Goal: Communication & Community: Answer question/provide support

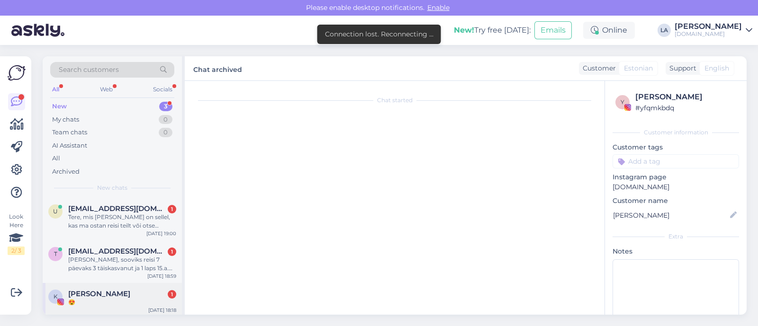
click at [106, 295] on span "[PERSON_NAME]" at bounding box center [99, 294] width 62 height 9
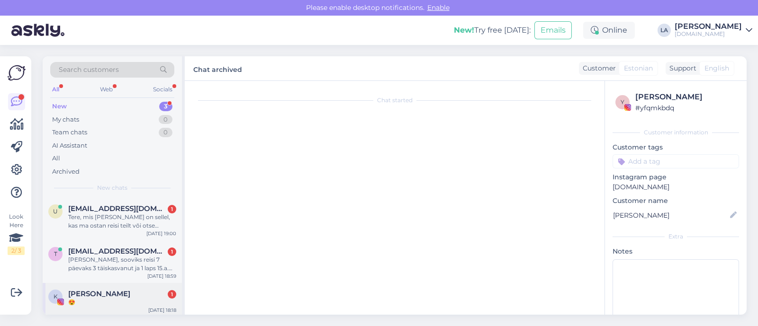
click at [92, 303] on div "😍" at bounding box center [122, 302] width 108 height 9
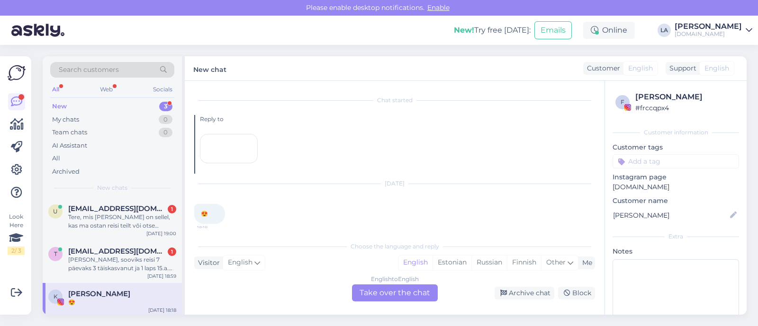
scroll to position [76, 0]
click at [528, 295] on div "Archive chat" at bounding box center [525, 293] width 60 height 13
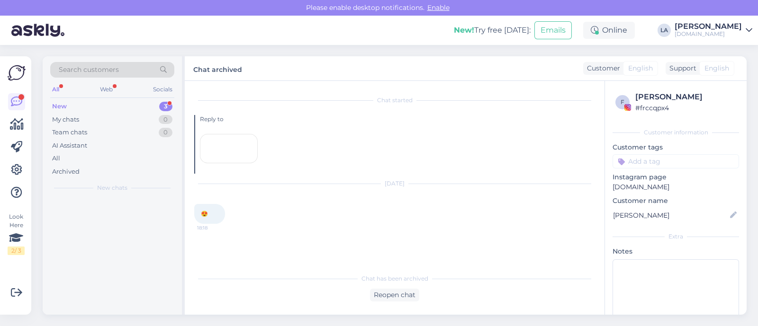
scroll to position [45, 0]
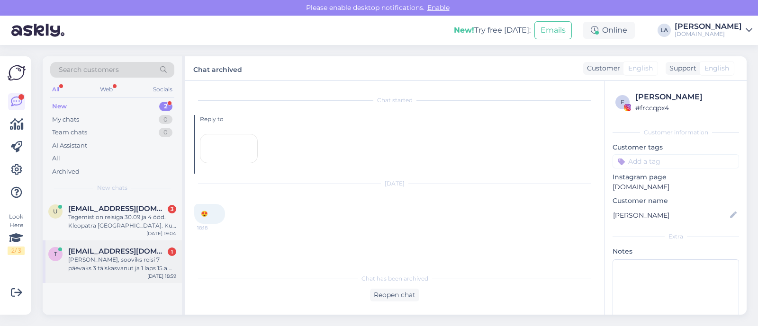
click at [142, 259] on div "[PERSON_NAME], sooviks reisi 7 päevaks 3 täiskasvanut ja 1 laps 15.a. [DEMOGRAP…" at bounding box center [122, 264] width 108 height 17
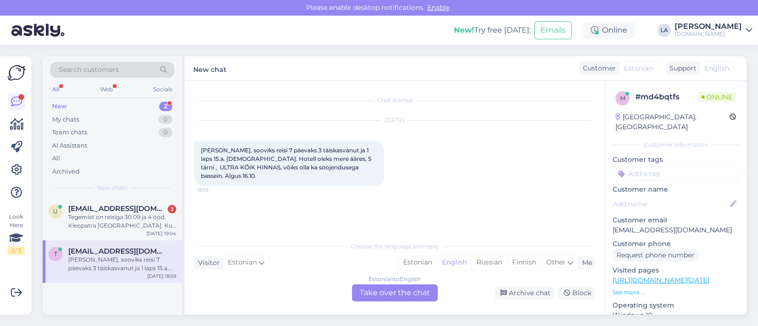
click at [395, 292] on div "Estonian to English Take over the chat" at bounding box center [395, 293] width 86 height 17
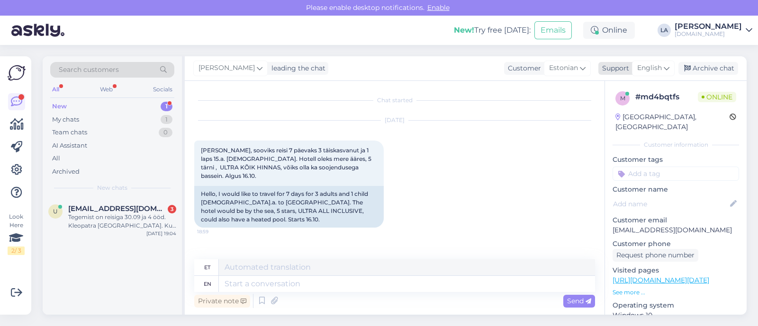
click at [656, 65] on span "English" at bounding box center [649, 68] width 25 height 10
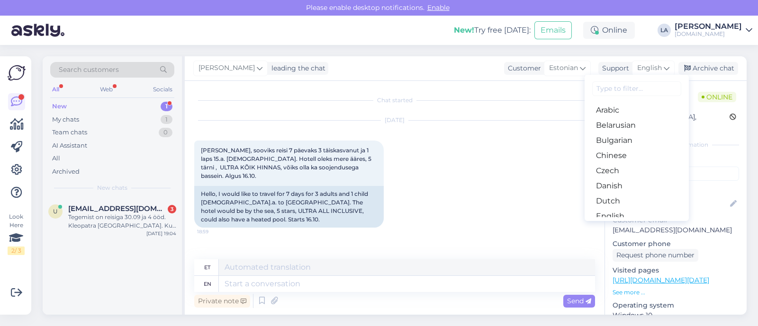
click at [638, 224] on link "Estonian" at bounding box center [637, 231] width 104 height 15
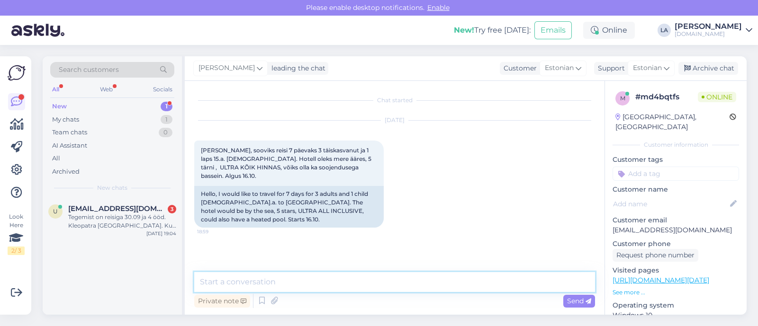
click at [315, 282] on textarea at bounding box center [394, 282] width 401 height 20
type textarea "Tere, palun täpsustage kuidas soovite tubadesse jaguneda ja mis võiks olla maks…"
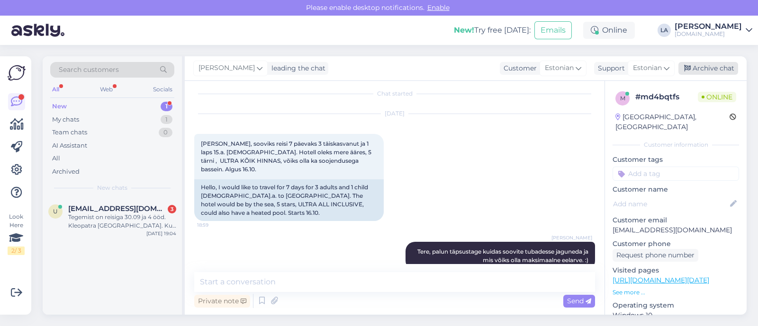
click at [694, 65] on div "Archive chat" at bounding box center [708, 68] width 60 height 13
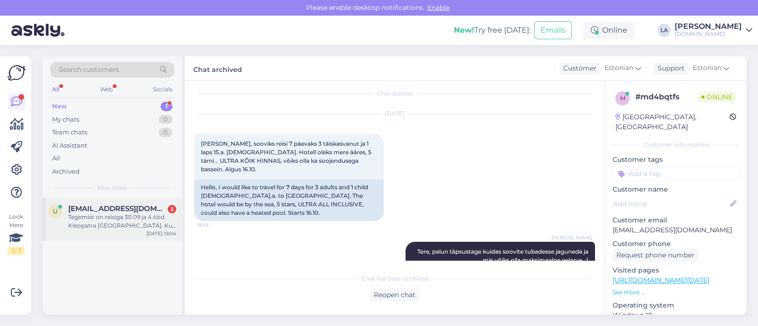
click at [110, 222] on div "Tegemist on reisiga 30.09 ja 4 ööd. Kleopatra [GEOGRAPHIC_DATA]. Kui kiiresti t…" at bounding box center [122, 221] width 108 height 17
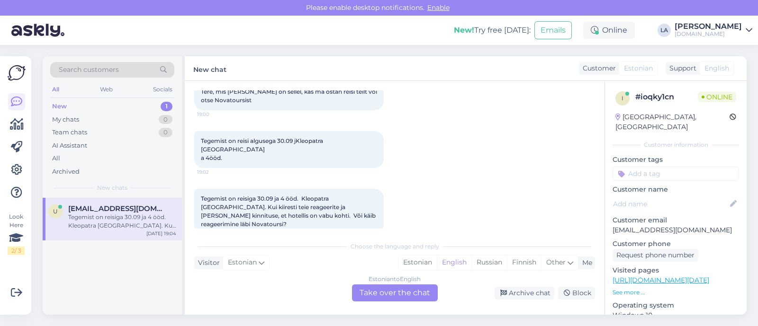
scroll to position [75, 0]
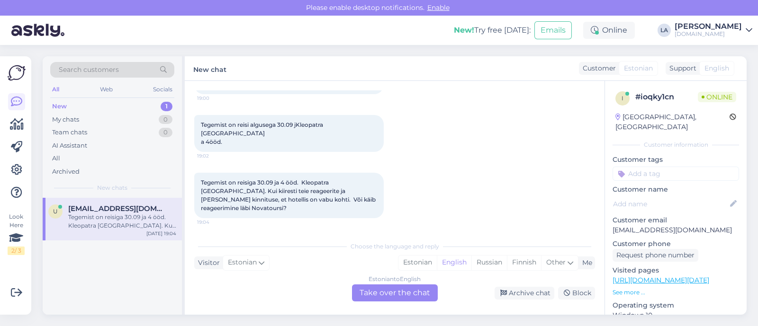
click at [420, 295] on div "Estonian to English Take over the chat" at bounding box center [395, 293] width 86 height 17
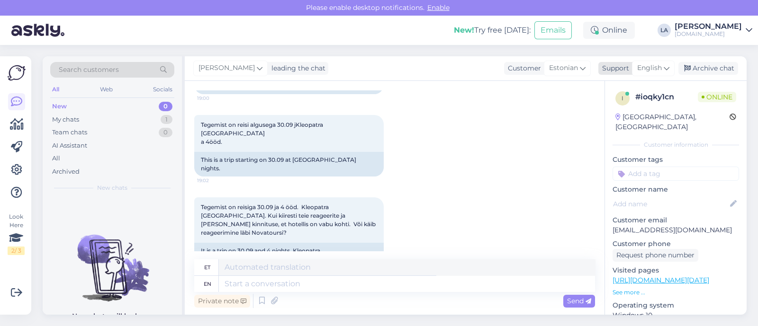
click at [650, 69] on span "English" at bounding box center [649, 68] width 25 height 10
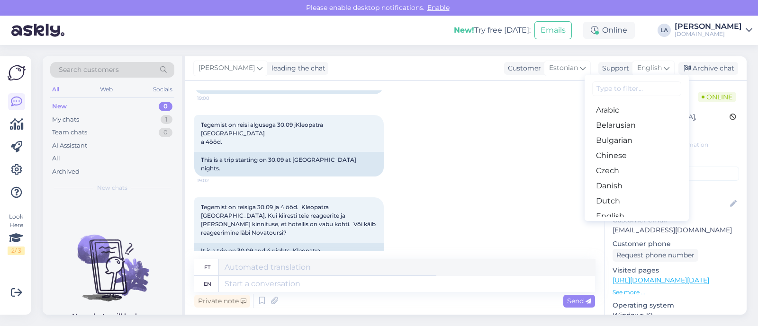
click at [613, 224] on link "Estonian" at bounding box center [637, 231] width 104 height 15
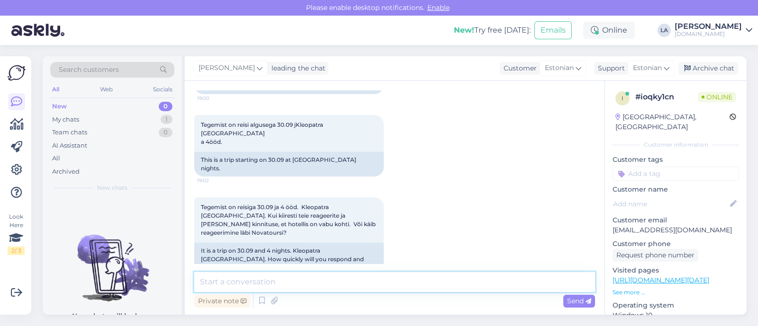
click at [362, 278] on textarea at bounding box center [394, 282] width 401 height 20
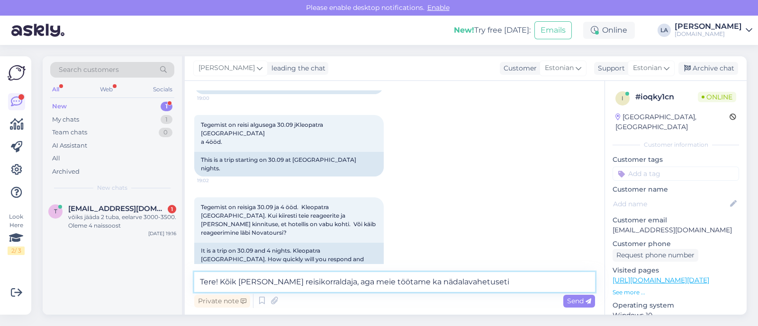
drag, startPoint x: 325, startPoint y: 283, endPoint x: 557, endPoint y: 283, distance: 232.6
click at [557, 283] on textarea "Tere! Kõik [PERSON_NAME] reisikorraldaja, aga meie töötame ka nädalavahetuseti" at bounding box center [394, 282] width 401 height 20
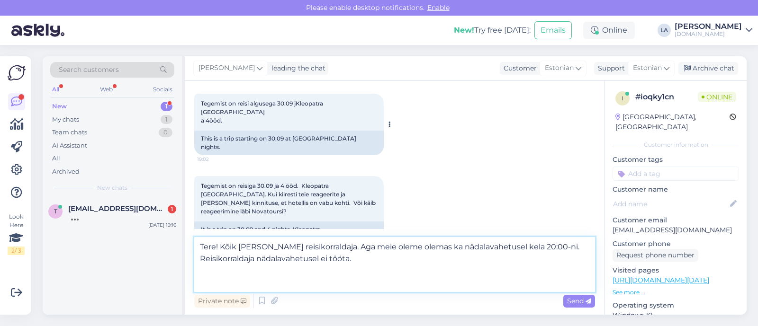
scroll to position [165, 0]
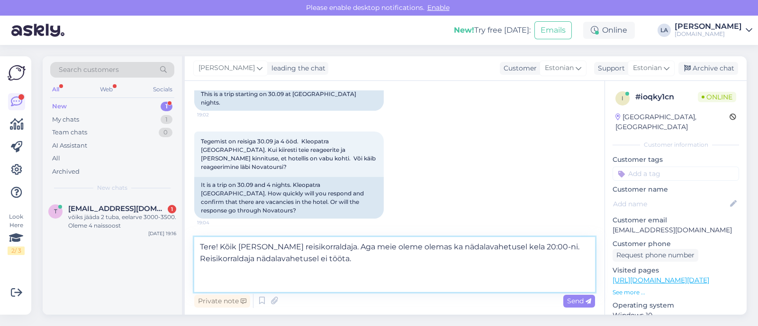
paste textarea "[PERSON_NAME] Palm (4) Standard"
drag, startPoint x: 216, startPoint y: 284, endPoint x: 189, endPoint y: 281, distance: 26.2
click at [189, 281] on div "Chat started [DATE] Tere, mis [PERSON_NAME] on sellel, kas ma ostan reisi teilt…" at bounding box center [395, 198] width 420 height 234
click at [315, 283] on textarea "Tere! Kõik [PERSON_NAME] reisikorraldaja. Aga meie oleme olemas ka nädalavahetu…" at bounding box center [394, 264] width 401 height 55
click at [364, 282] on textarea "Tere! Kõik [PERSON_NAME] reisikorraldaja. Aga meie oleme olemas ka nädalavahetu…" at bounding box center [394, 264] width 401 height 55
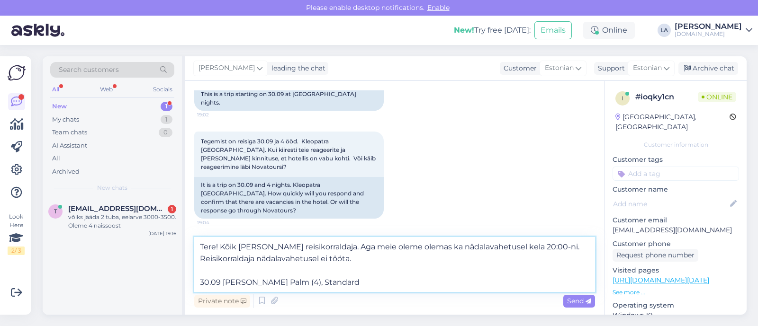
drag, startPoint x: 317, startPoint y: 285, endPoint x: 387, endPoint y: 280, distance: 69.3
click at [389, 280] on textarea "Tere! Kõik [PERSON_NAME] reisikorraldaja. Aga meie oleme olemas ka nädalavahetu…" at bounding box center [394, 264] width 401 height 55
type textarea "Tere! Kõik [PERSON_NAME] reisikorraldaja. Aga meie oleme olemas ka nädalavahetu…"
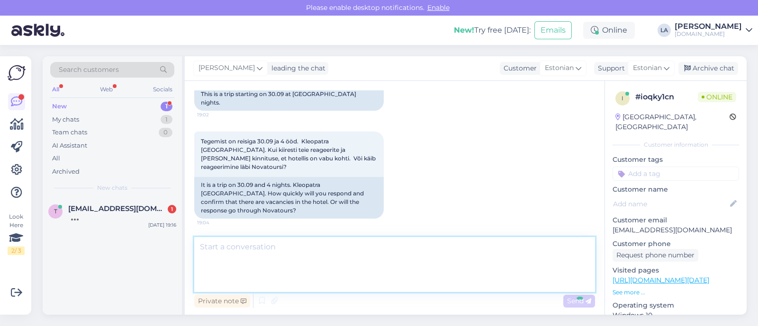
scroll to position [214, 0]
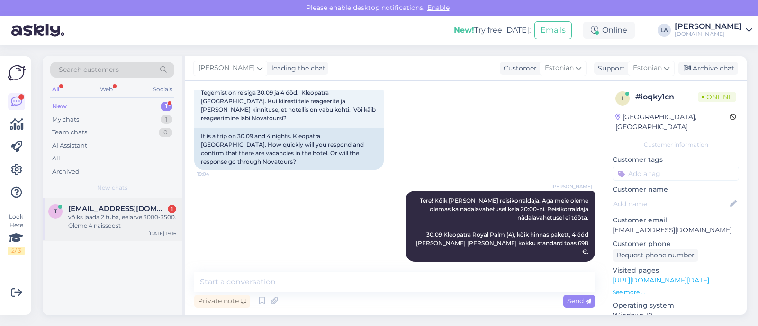
click at [122, 211] on span "[EMAIL_ADDRESS][DOMAIN_NAME]" at bounding box center [117, 209] width 99 height 9
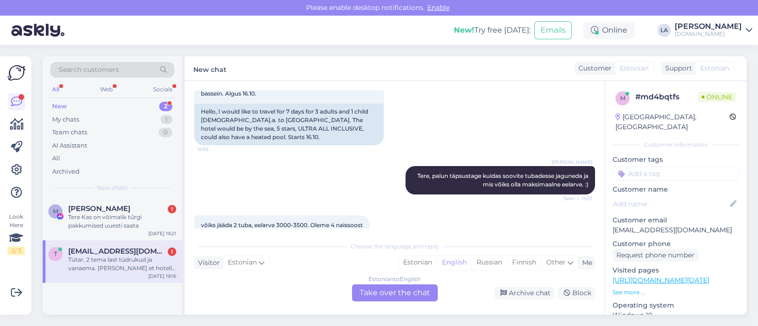
scroll to position [149, 0]
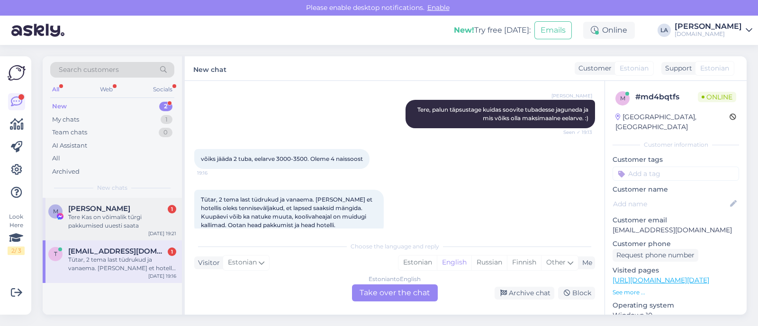
click at [149, 215] on div "Tere Kas on vŏimalik tűrgi pakkumised uuesti saata" at bounding box center [122, 221] width 108 height 17
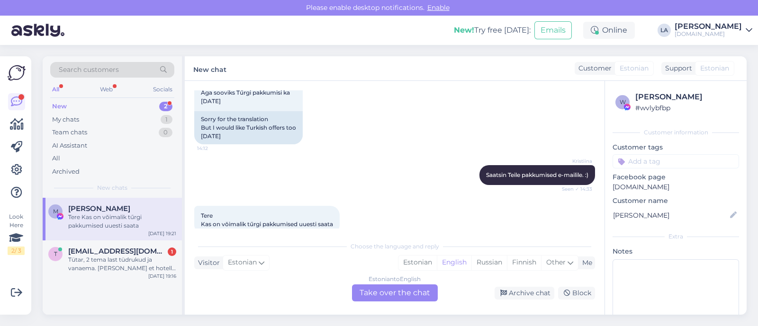
scroll to position [2225, 0]
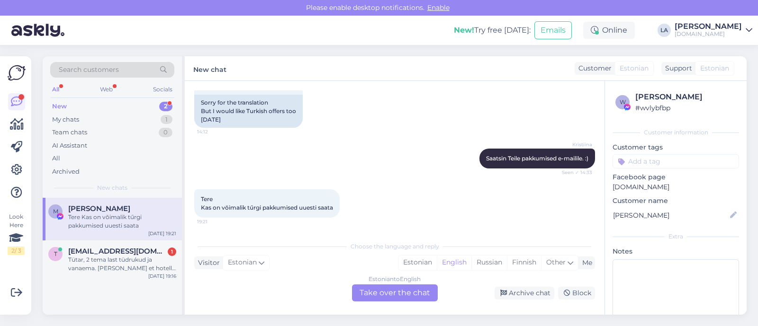
click at [234, 141] on div "Kristiina Saatsin Teile pakkumised e-mailile. :) Seen ✓ 14:33" at bounding box center [394, 158] width 401 height 41
click at [409, 295] on div "Estonian to English Take over the chat" at bounding box center [395, 293] width 86 height 17
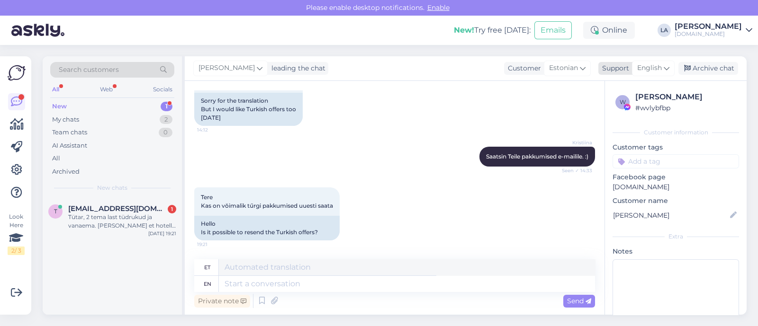
click at [651, 72] on span "English" at bounding box center [649, 68] width 25 height 10
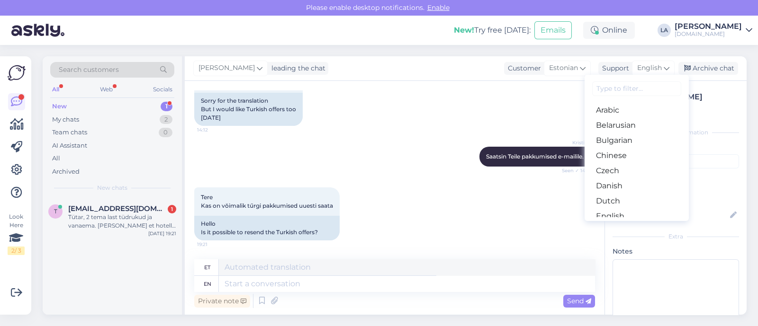
click at [609, 224] on link "Estonian" at bounding box center [637, 231] width 104 height 15
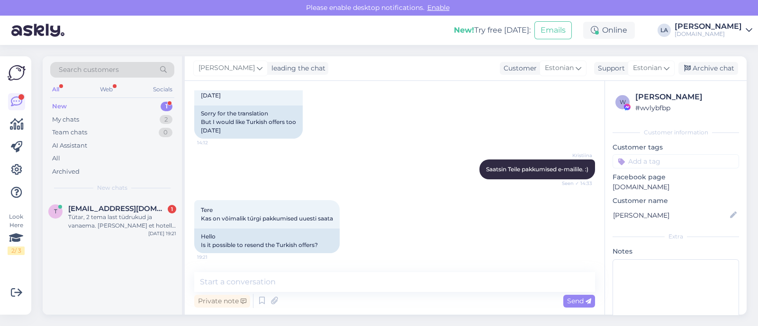
scroll to position [2215, 0]
click at [318, 279] on textarea at bounding box center [394, 282] width 401 height 20
type textarea "Tere! Kas mõtlete et edastame Teile selle Türgi pakkumise uuesti?"
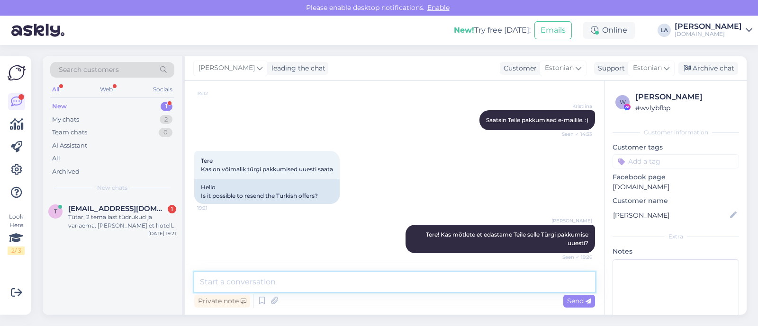
scroll to position [2305, 0]
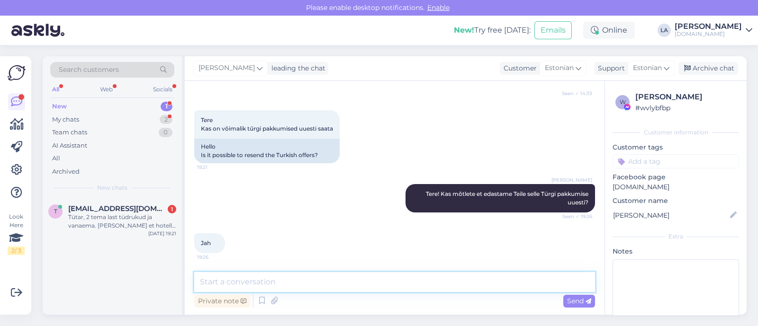
click at [244, 286] on textarea at bounding box center [394, 282] width 401 height 20
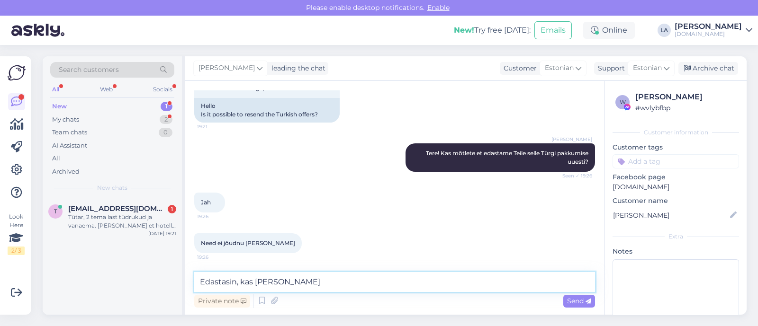
type textarea "Edastasin, kas [PERSON_NAME]?"
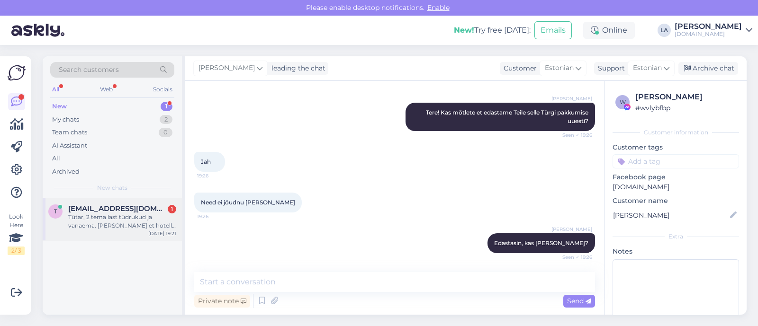
click at [101, 214] on div "Tütar, 2 tema last tüdrukud ja vanaema. [PERSON_NAME] et hotellis oleks tennise…" at bounding box center [122, 221] width 108 height 17
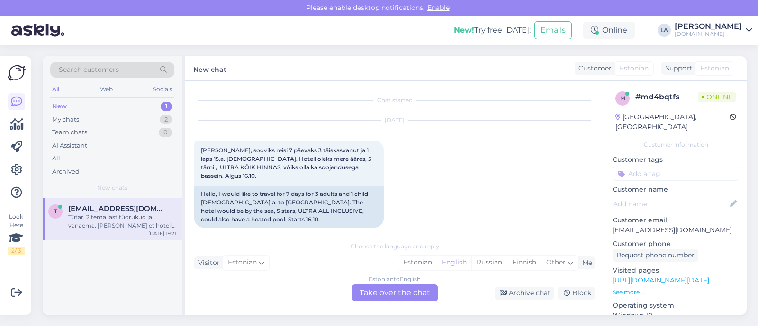
scroll to position [149, 0]
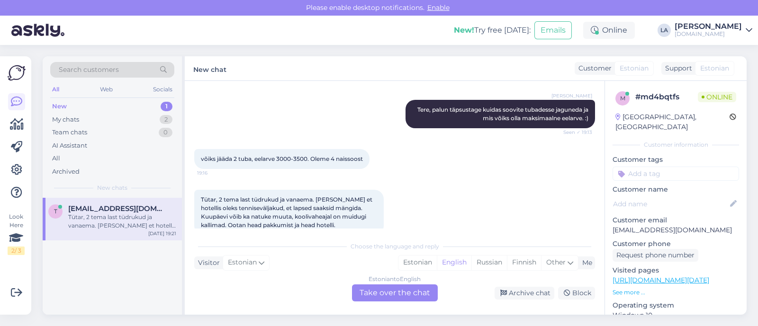
click at [419, 301] on div "Estonian to English Take over the chat" at bounding box center [395, 293] width 86 height 17
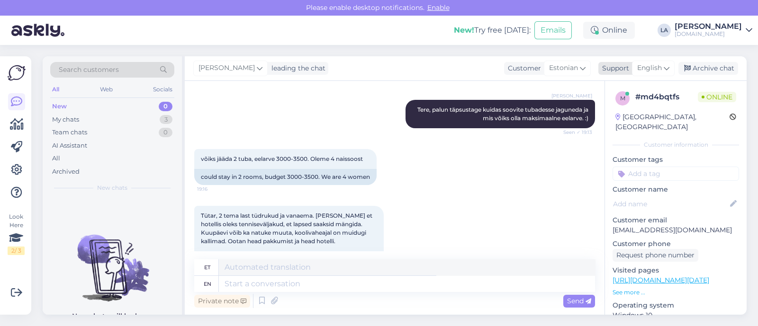
click at [650, 72] on span "English" at bounding box center [649, 68] width 25 height 10
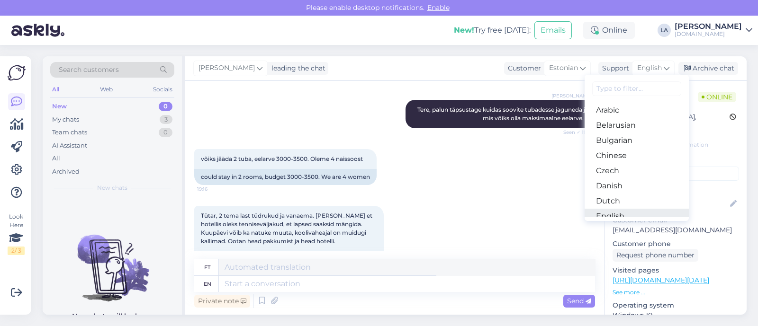
click at [613, 209] on link "English" at bounding box center [637, 216] width 104 height 15
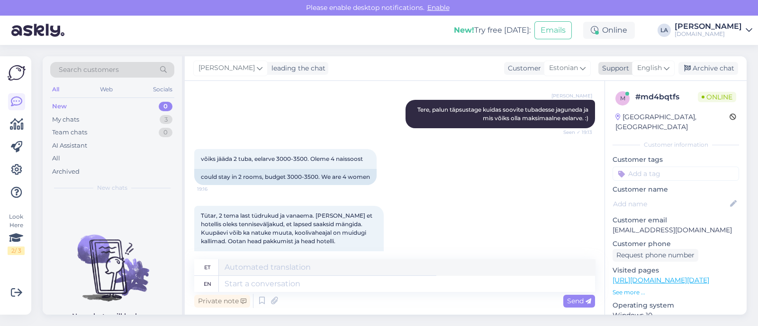
click at [658, 72] on span "English" at bounding box center [649, 68] width 25 height 10
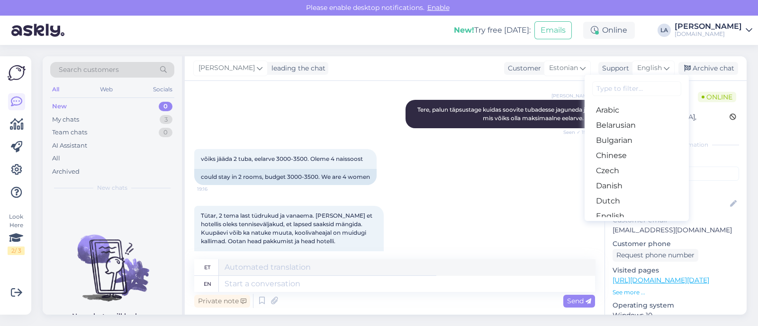
click at [628, 224] on link "Estonian" at bounding box center [637, 231] width 104 height 15
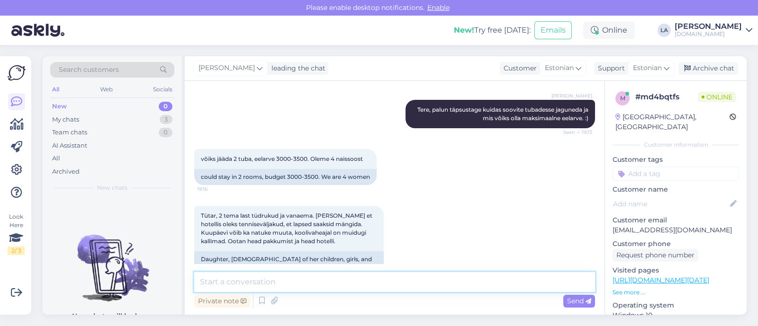
click at [495, 287] on textarea at bounding box center [394, 282] width 401 height 20
type textarea "T"
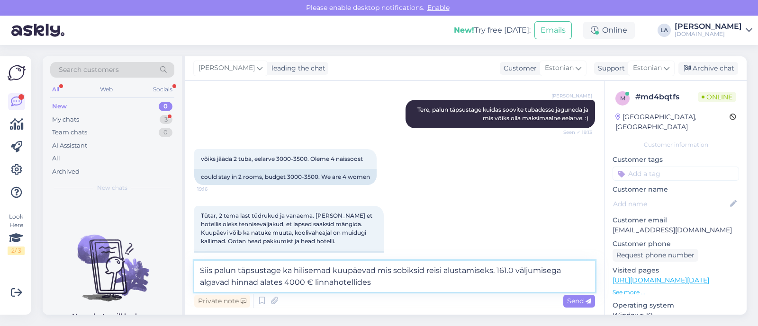
type textarea "Siis palun täpsustage ka hilisemad kuupäevad mis sobiksid reisi alustamiseks. 1…"
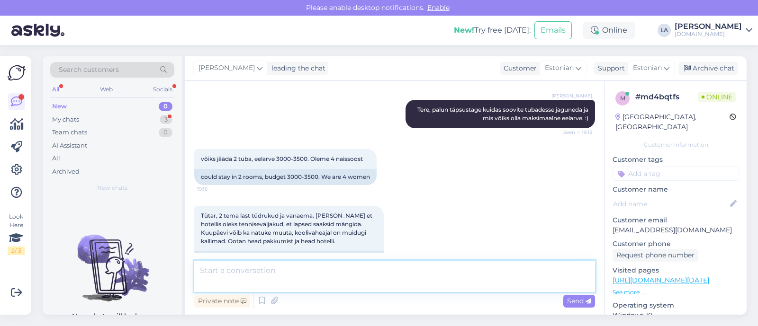
scroll to position [238, 0]
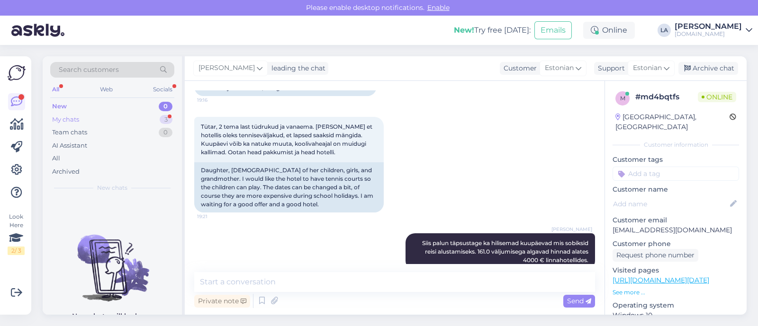
click at [131, 117] on div "My chats 3" at bounding box center [112, 119] width 124 height 13
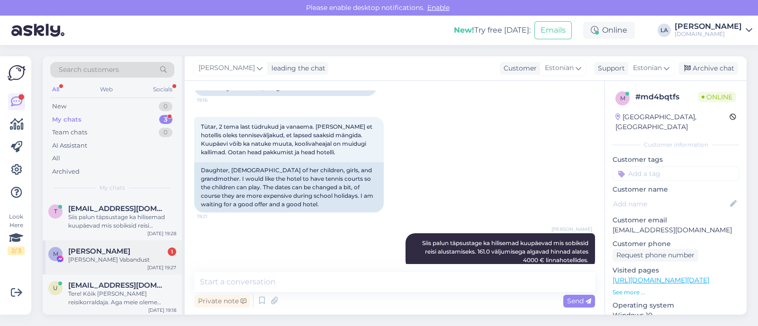
click at [118, 264] on div "M [PERSON_NAME] 1 [PERSON_NAME] Vabandust [DATE] 19:27" at bounding box center [112, 258] width 139 height 34
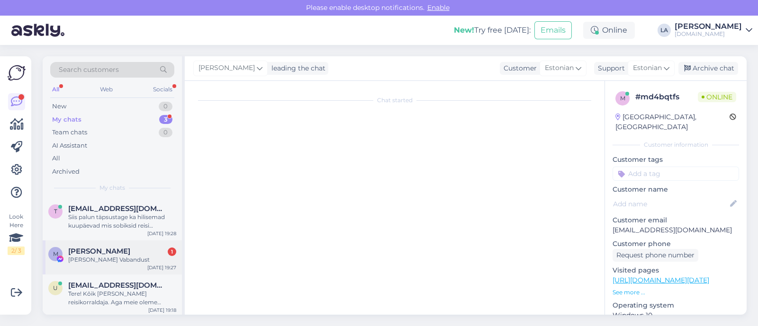
scroll to position [2443, 0]
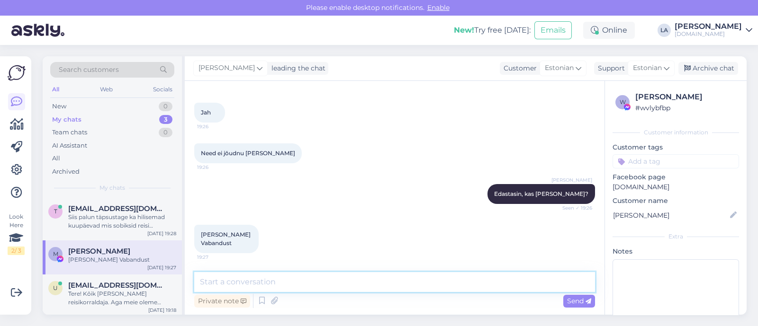
click at [260, 276] on textarea at bounding box center [394, 282] width 401 height 20
type textarea "Super. :)"
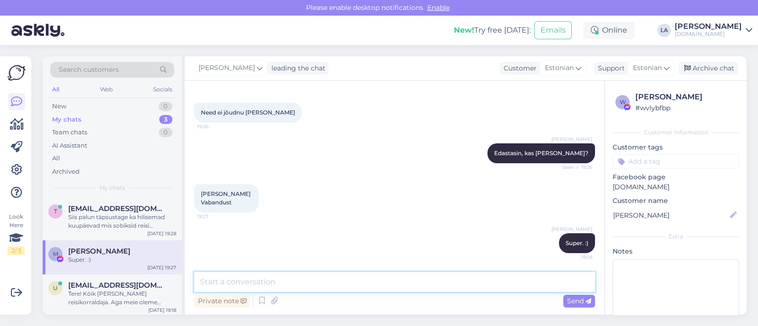
scroll to position [2484, 0]
click at [706, 67] on div "Archive chat" at bounding box center [708, 68] width 60 height 13
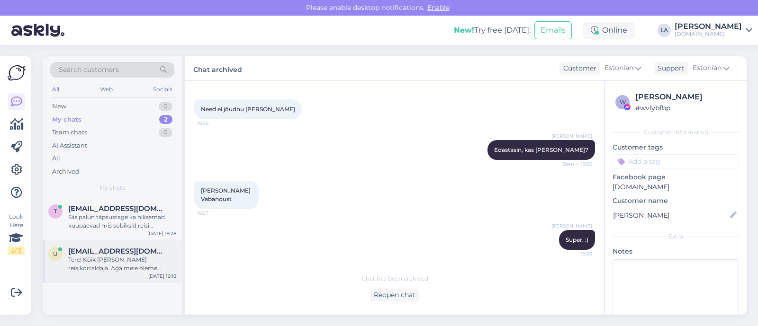
click at [153, 258] on div "Tere! Kõik [PERSON_NAME] reisikorraldaja. Aga meie oleme olemas ka nädalavahetu…" at bounding box center [122, 264] width 108 height 17
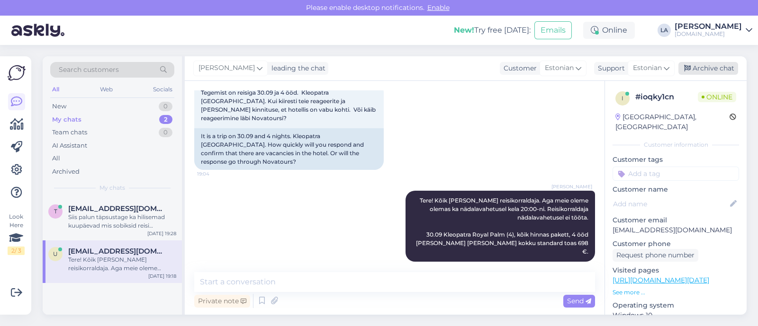
click at [689, 68] on icon at bounding box center [687, 68] width 7 height 7
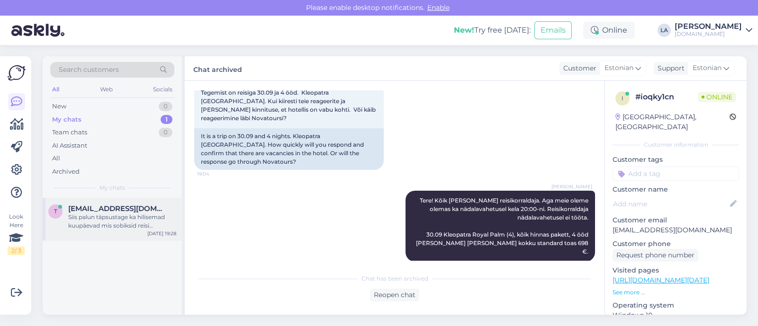
click at [111, 229] on div "Siis palun täpsustage ka hilisemad kuupäevad mis sobiksid reisi alustamiseks. 1…" at bounding box center [122, 221] width 108 height 17
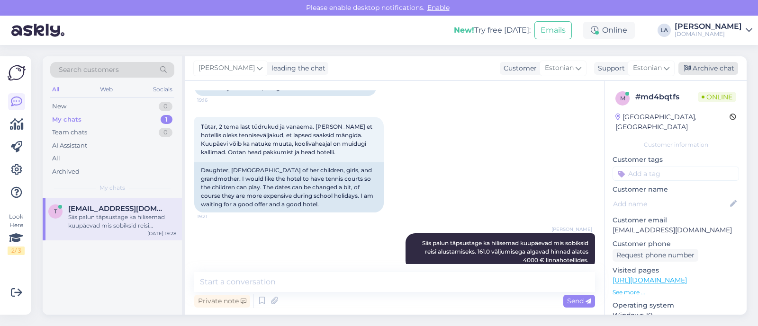
click at [721, 71] on div "Archive chat" at bounding box center [708, 68] width 60 height 13
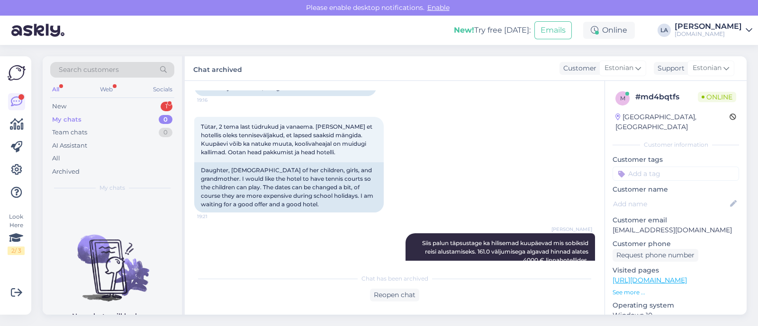
scroll to position [282, 0]
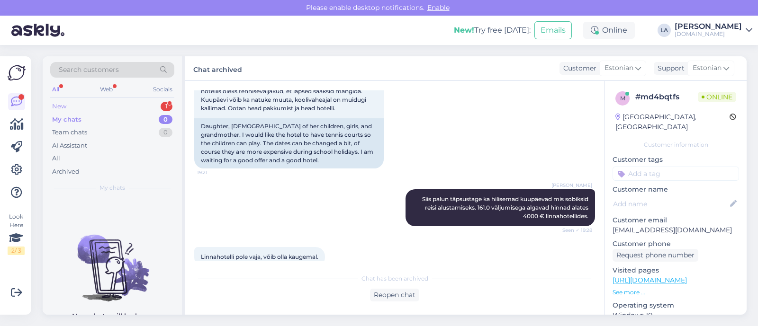
click at [161, 111] on div "New 1" at bounding box center [112, 106] width 124 height 13
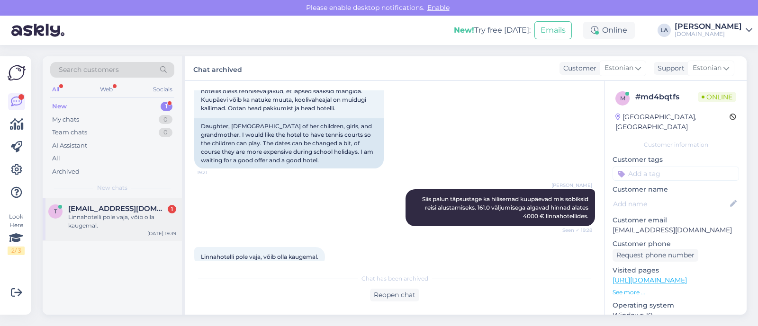
click at [111, 216] on div "Linnahotelli pole vaja, võib olla kaugemal." at bounding box center [122, 221] width 108 height 17
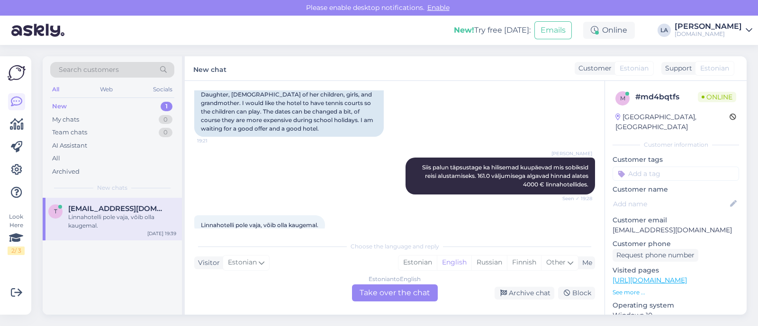
click at [410, 293] on div "Estonian to English Take over the chat" at bounding box center [395, 293] width 86 height 17
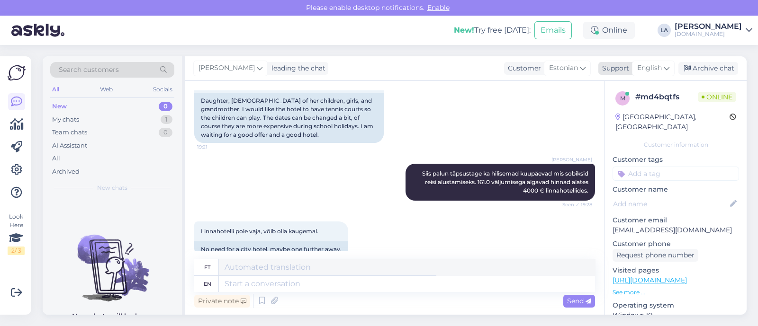
click at [656, 68] on span "English" at bounding box center [649, 68] width 25 height 10
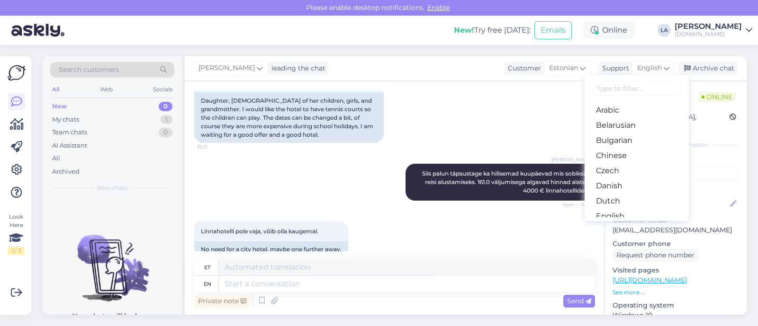
click at [619, 224] on link "Estonian" at bounding box center [637, 231] width 104 height 15
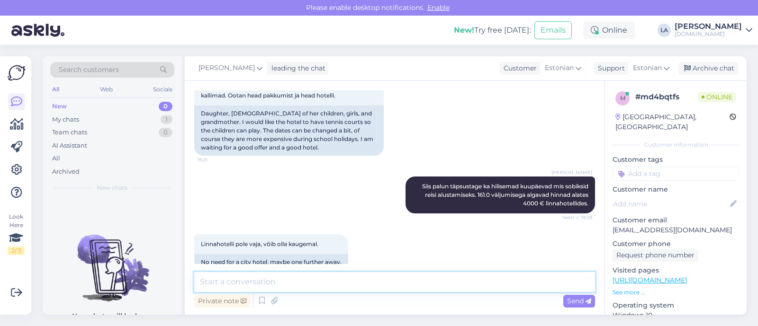
click at [410, 279] on textarea at bounding box center [394, 282] width 401 height 20
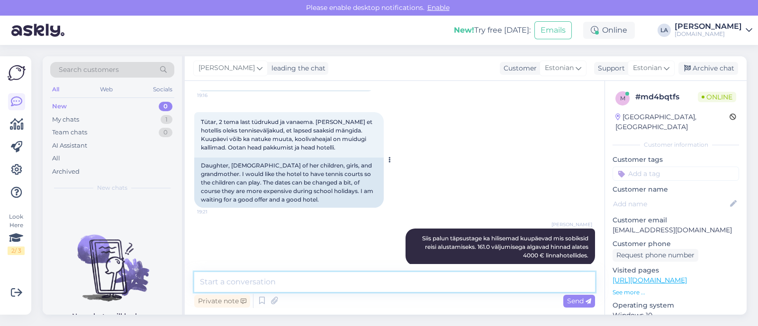
scroll to position [294, 0]
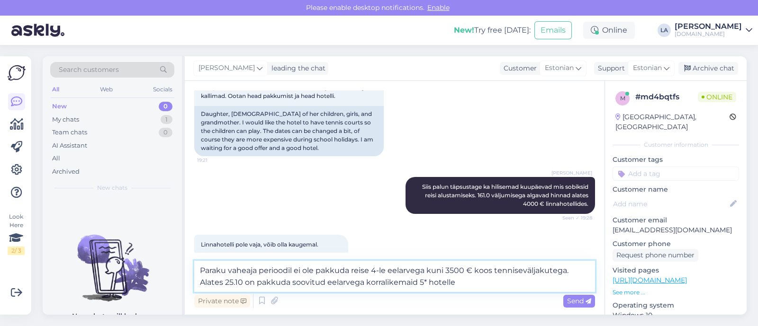
type textarea "Paraku vaheaja perioodil ei ole pakkuda reise 4-le eelarvega kuni 3500 € koos t…"
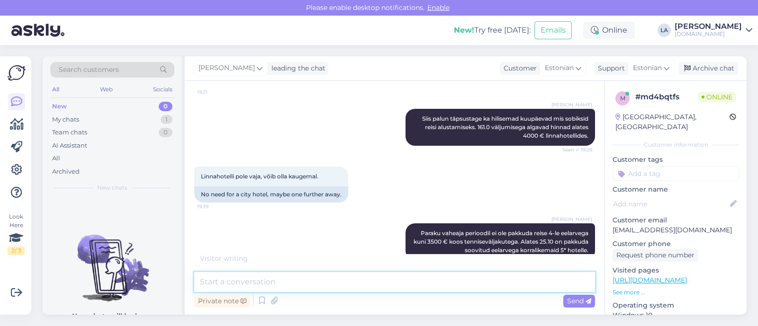
scroll to position [393, 0]
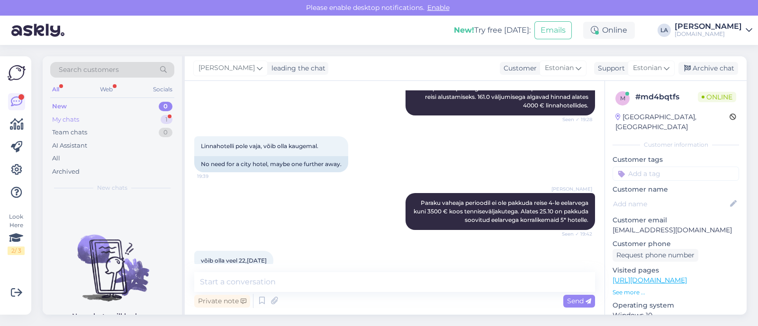
click at [171, 119] on div "1" at bounding box center [167, 119] width 12 height 9
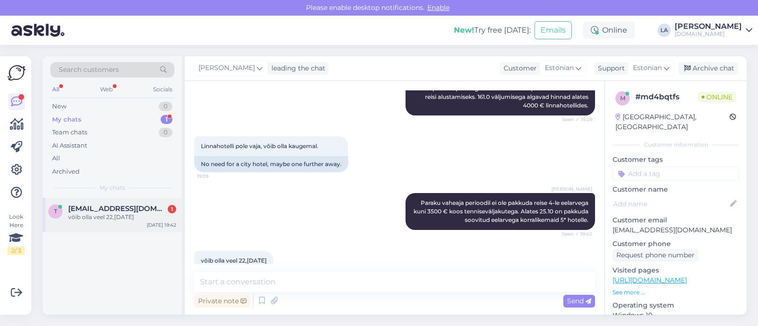
click at [134, 208] on span "[EMAIL_ADDRESS][DOMAIN_NAME]" at bounding box center [117, 209] width 99 height 9
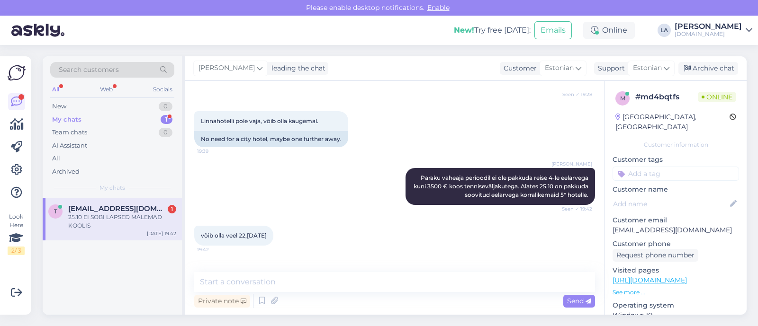
scroll to position [433, 0]
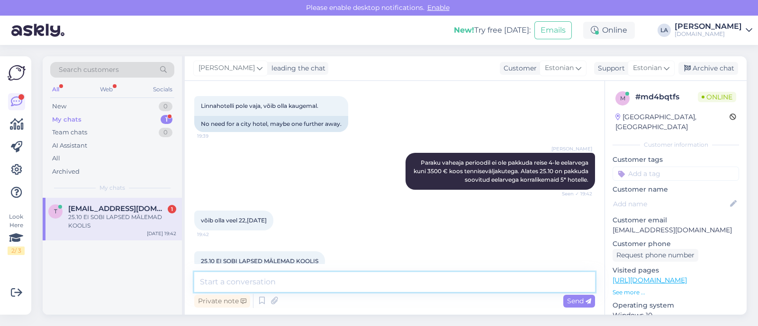
click at [317, 283] on textarea at bounding box center [394, 282] width 401 height 20
type textarea "Arusaadav, af"
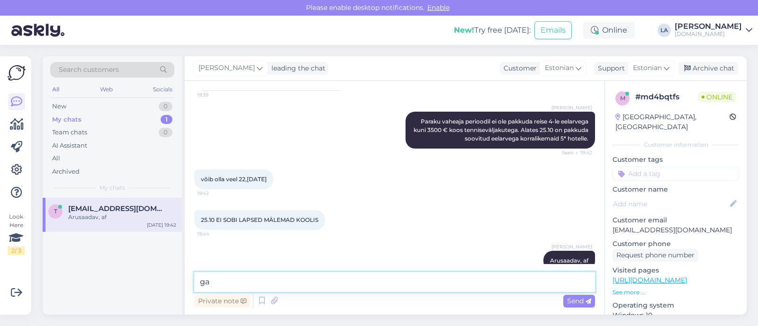
type textarea "g"
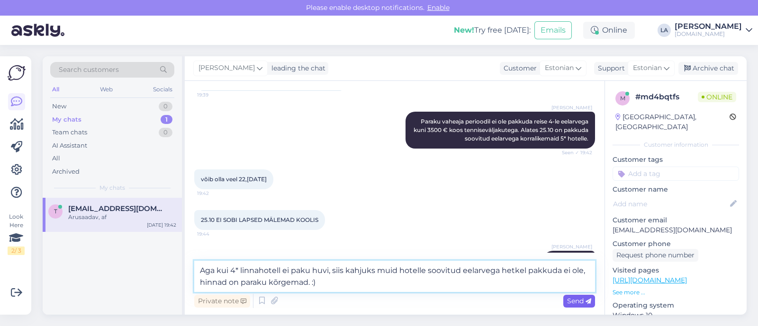
type textarea "Aga kui 4* linnahotell ei paku huvi, siis kahjuks muid hotelle soovitud eelarve…"
click at [573, 304] on span "Send" at bounding box center [579, 301] width 24 height 9
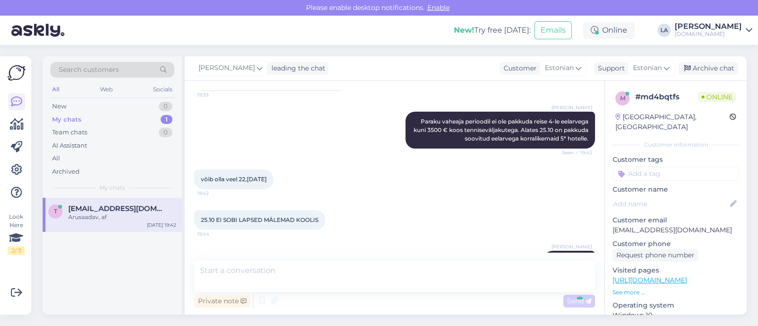
scroll to position [532, 0]
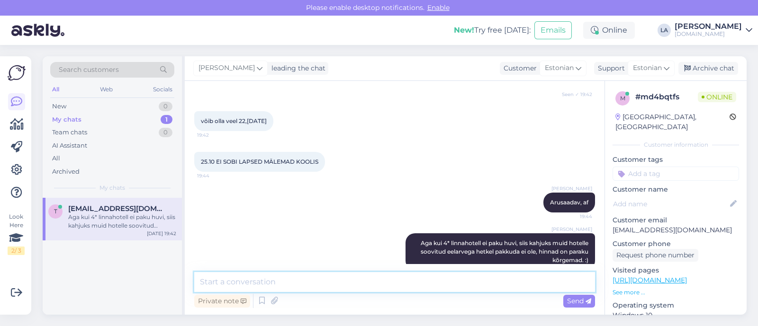
click at [378, 281] on textarea at bounding box center [394, 282] width 401 height 20
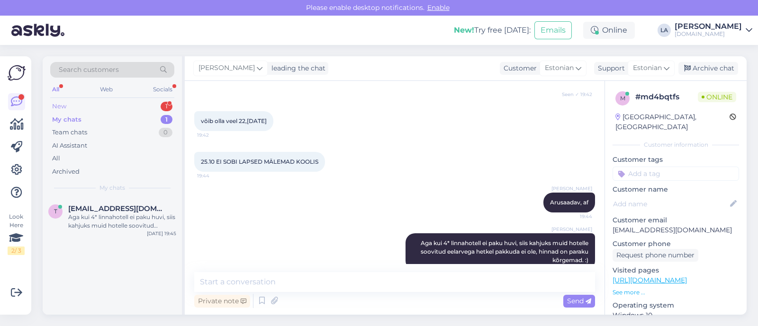
click at [150, 106] on div "New 1" at bounding box center [112, 106] width 124 height 13
click at [132, 213] on div "😍" at bounding box center [122, 217] width 108 height 9
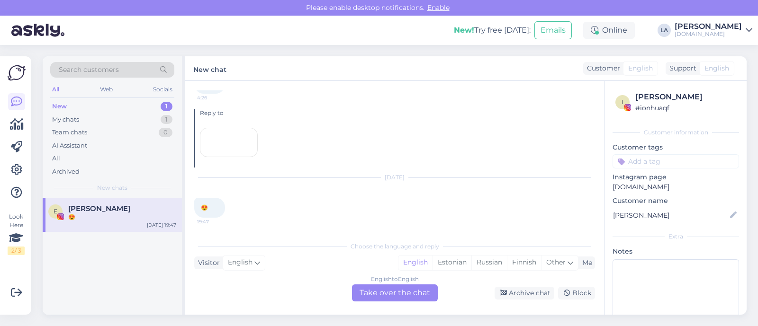
scroll to position [333, 0]
click at [518, 298] on div "Archive chat" at bounding box center [525, 293] width 60 height 13
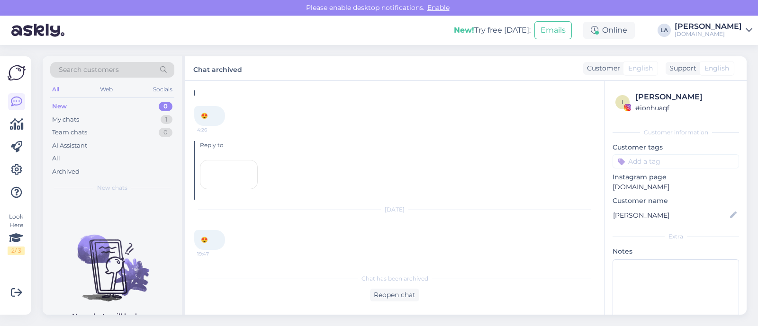
scroll to position [390, 0]
click at [129, 119] on div "My chats 1" at bounding box center [112, 119] width 124 height 13
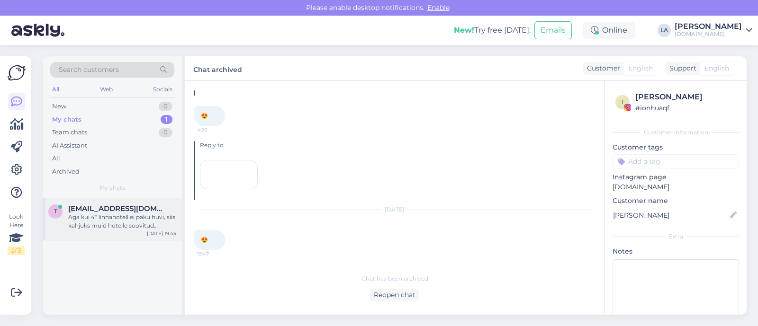
click at [136, 221] on div "Aga kui 4* linnahotell ei paku huvi, siis kahjuks muid hotelle soovitud eelarve…" at bounding box center [122, 221] width 108 height 17
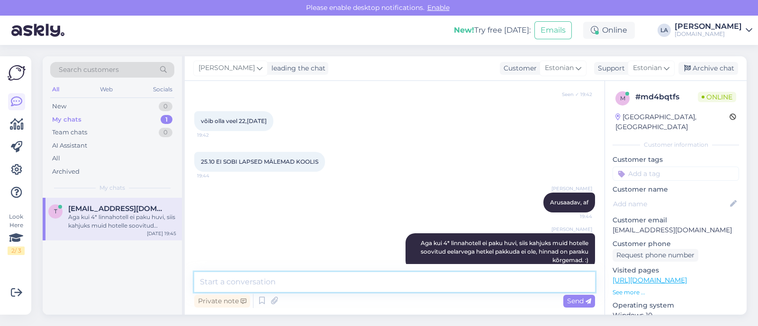
click at [347, 285] on textarea at bounding box center [394, 282] width 401 height 20
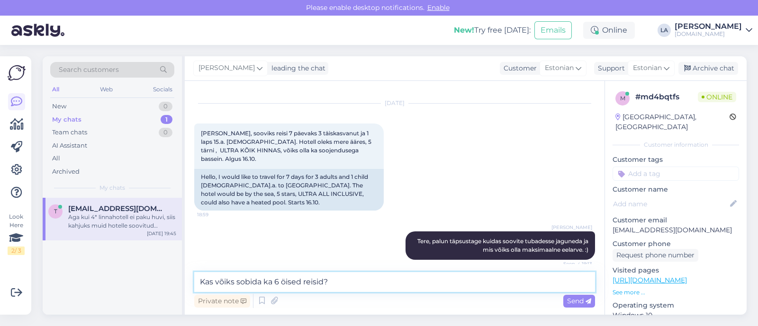
scroll to position [0, 0]
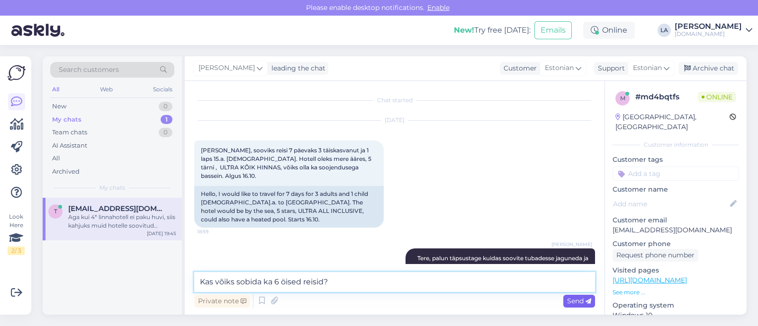
type textarea "Kas võiks sobida ka 6 öised reisid?"
click at [580, 301] on span "Send" at bounding box center [579, 301] width 24 height 9
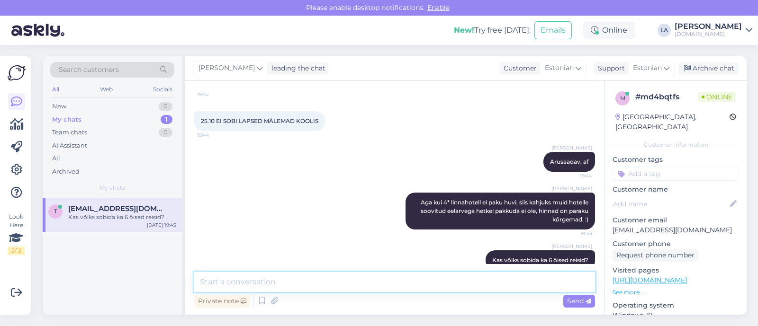
click at [300, 284] on textarea at bounding box center [394, 282] width 401 height 20
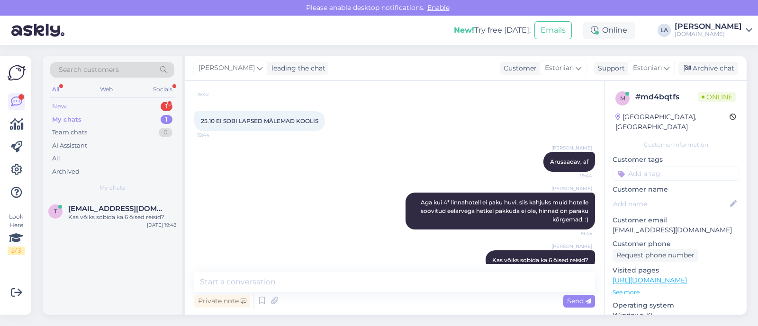
click at [170, 103] on div "1" at bounding box center [167, 106] width 12 height 9
click at [126, 209] on div "𝓜𝓪𝓪𝓻𝓳𝓪 1" at bounding box center [122, 209] width 108 height 9
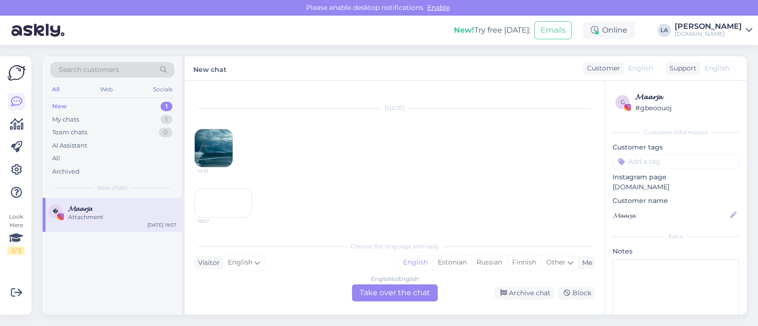
click at [231, 189] on div "19:57" at bounding box center [223, 203] width 58 height 29
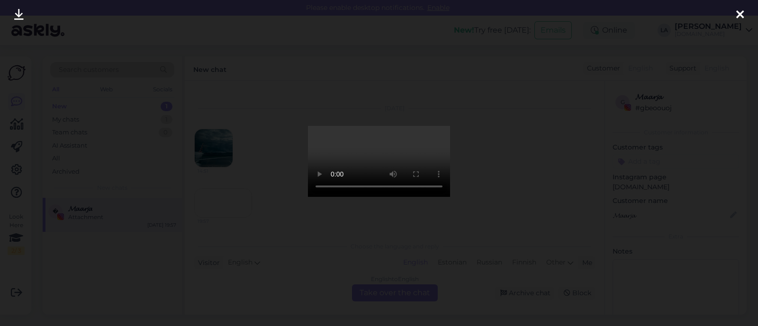
click at [734, 15] on div at bounding box center [739, 15] width 19 height 30
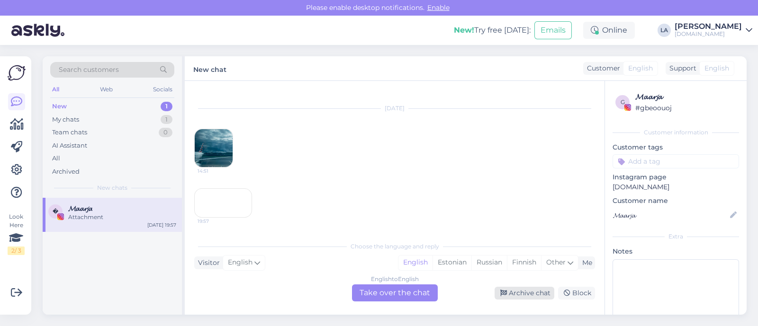
click at [526, 290] on div "Archive chat" at bounding box center [525, 293] width 60 height 13
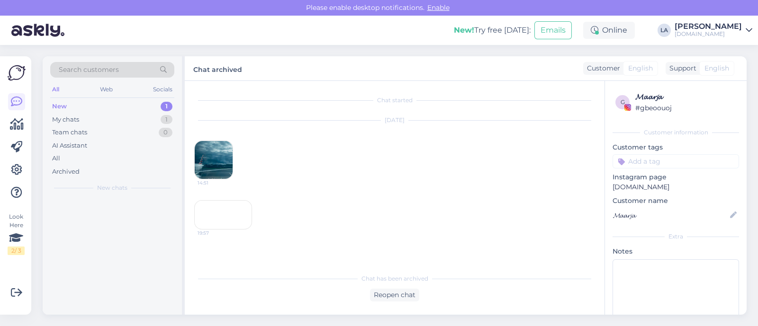
scroll to position [50, 0]
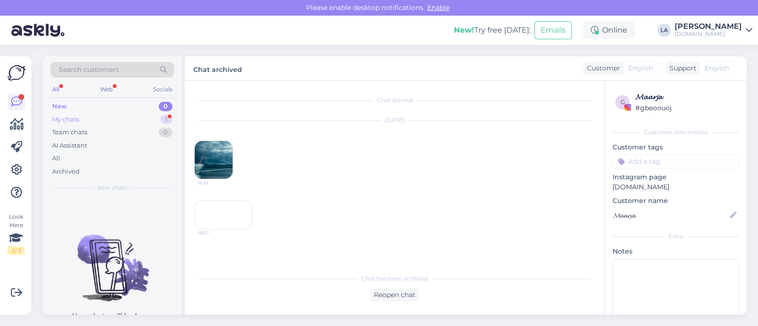
click at [132, 121] on div "My chats 1" at bounding box center [112, 119] width 124 height 13
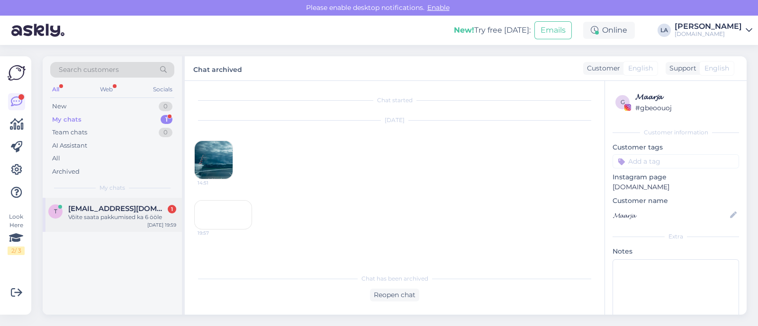
drag, startPoint x: 134, startPoint y: 212, endPoint x: 138, endPoint y: 214, distance: 4.9
click at [135, 213] on div "[EMAIL_ADDRESS][DOMAIN_NAME] 1 Võite saata pakkumised ka 6 ööle" at bounding box center [122, 213] width 108 height 17
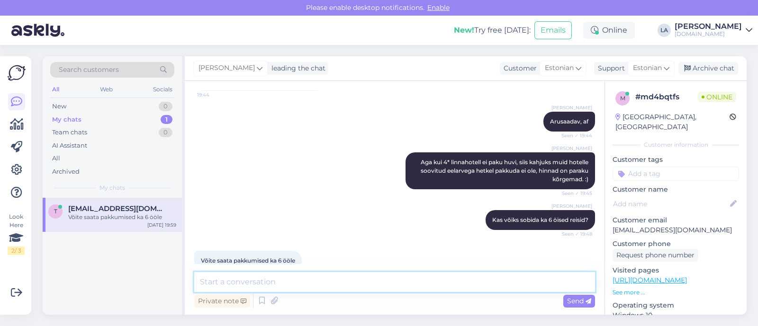
click at [422, 285] on textarea at bounding box center [394, 282] width 401 height 20
type textarea "Hästi, vaatan ka 6 öö variandid üle [PERSON_NAME] Teile meilile tänase jooksul.…"
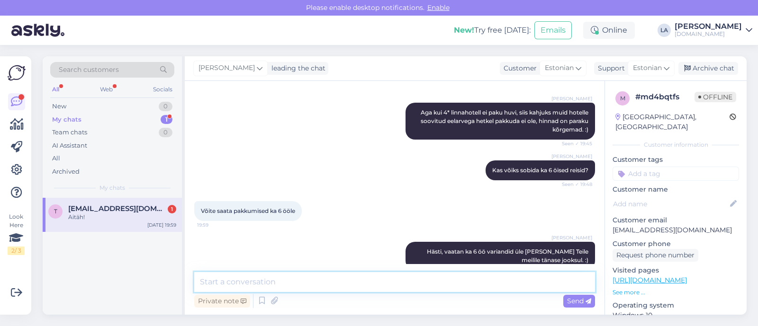
scroll to position [703, 0]
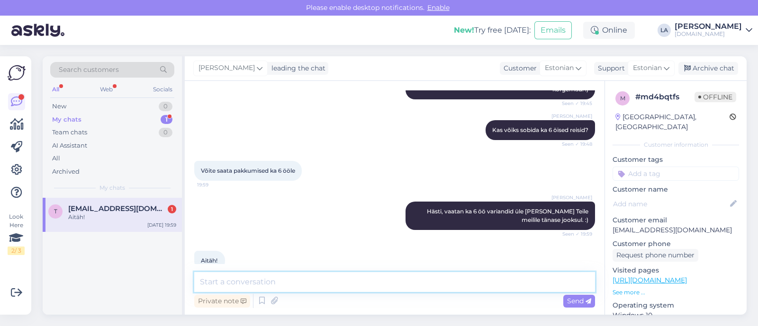
click at [225, 283] on textarea at bounding box center [394, 282] width 401 height 20
click at [159, 216] on div "Aitäh!" at bounding box center [122, 217] width 108 height 9
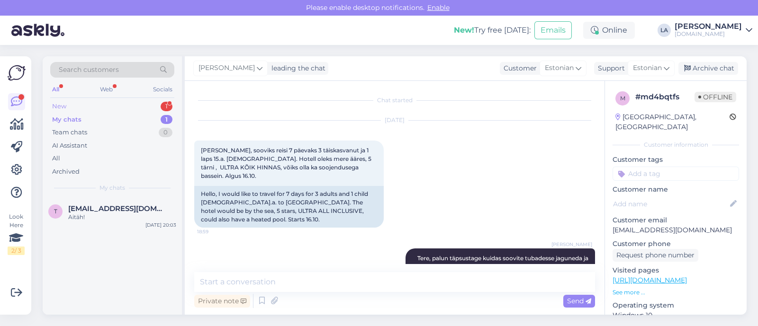
click at [130, 102] on div "New 1" at bounding box center [112, 106] width 124 height 13
click at [162, 105] on div "1" at bounding box center [167, 106] width 12 height 9
click at [166, 109] on div "1" at bounding box center [167, 106] width 12 height 9
click at [105, 90] on div "Web" at bounding box center [106, 89] width 17 height 12
click at [62, 88] on div "All Web Socials" at bounding box center [112, 90] width 124 height 15
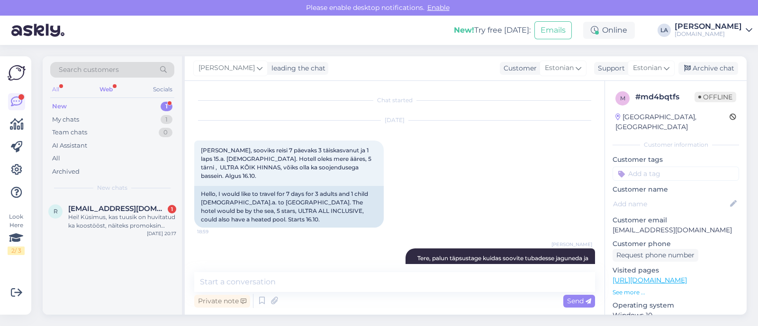
click at [59, 88] on div "All" at bounding box center [55, 89] width 11 height 12
click at [124, 199] on div "r [EMAIL_ADDRESS][DOMAIN_NAME] 1 Hei! [PERSON_NAME], kas tuusik on huvitatud ka…" at bounding box center [112, 219] width 139 height 43
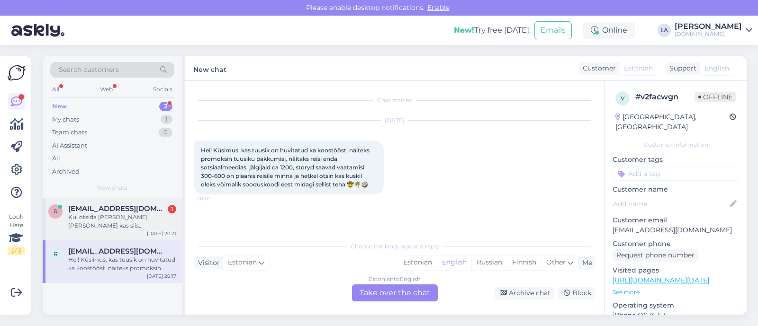
click at [107, 219] on div "Kui otsida [PERSON_NAME] [PERSON_NAME] kas siis [PERSON_NAME] on [PERSON_NAME] …" at bounding box center [122, 221] width 108 height 17
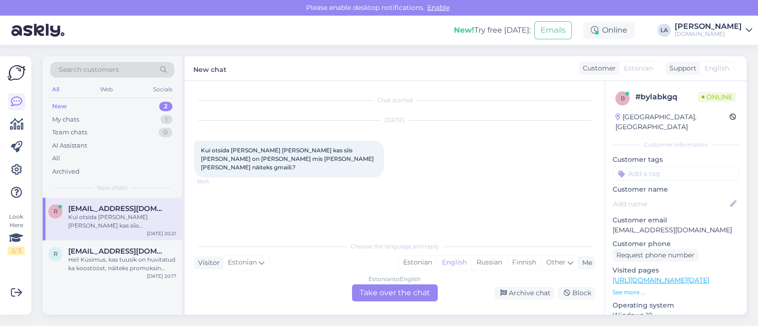
click at [423, 303] on div "Chat started [DATE] Kui otsida [PERSON_NAME] [PERSON_NAME] kas siis [PERSON_NAM…" at bounding box center [395, 198] width 420 height 234
click at [404, 295] on div "Estonian to English Take over the chat" at bounding box center [395, 293] width 86 height 17
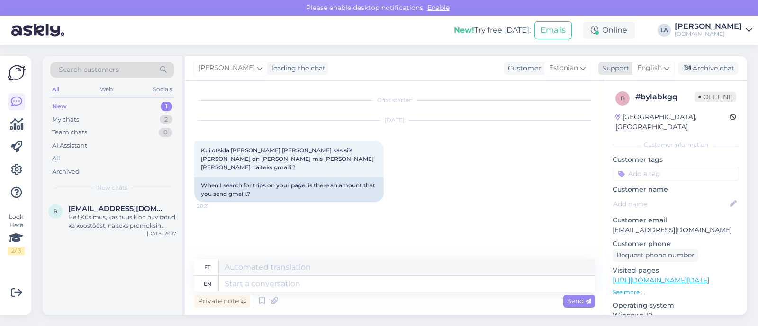
click at [649, 71] on span "English" at bounding box center [649, 68] width 25 height 10
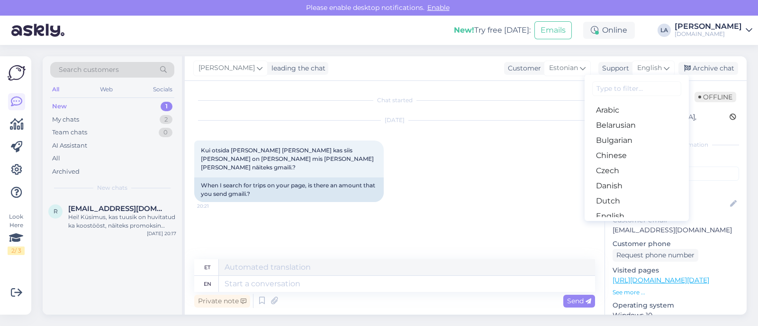
click at [606, 224] on link "Estonian" at bounding box center [637, 231] width 104 height 15
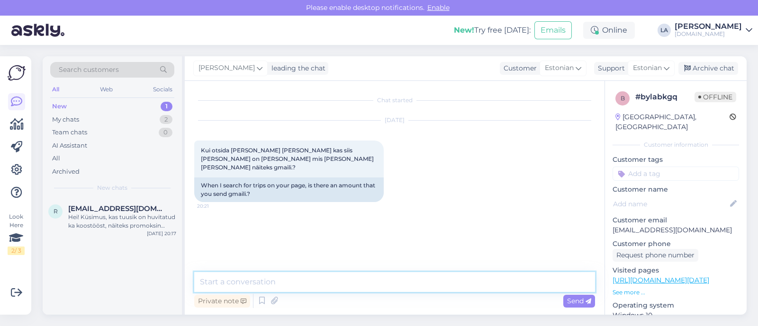
click at [242, 283] on textarea at bounding box center [394, 282] width 401 height 20
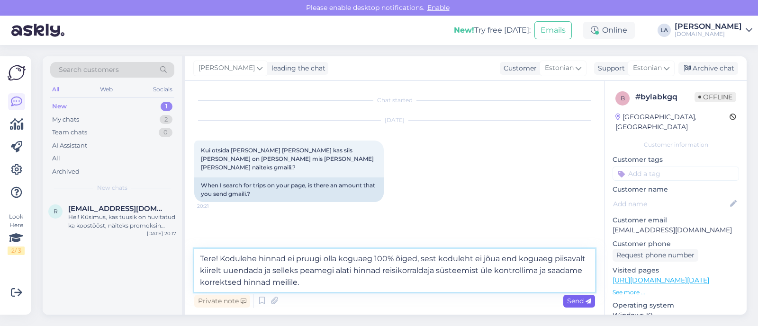
type textarea "Tere! Kodulehe hinnad ei pruugi olla koguaeg 100% õiged, sest koduleht ei jõua …"
click at [568, 304] on span "Send" at bounding box center [579, 301] width 24 height 9
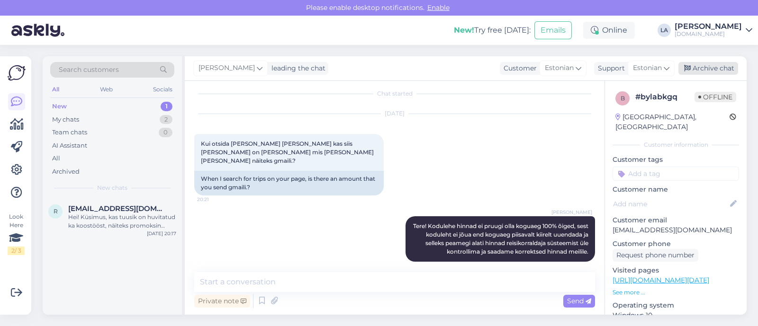
click at [694, 69] on div "Archive chat" at bounding box center [708, 68] width 60 height 13
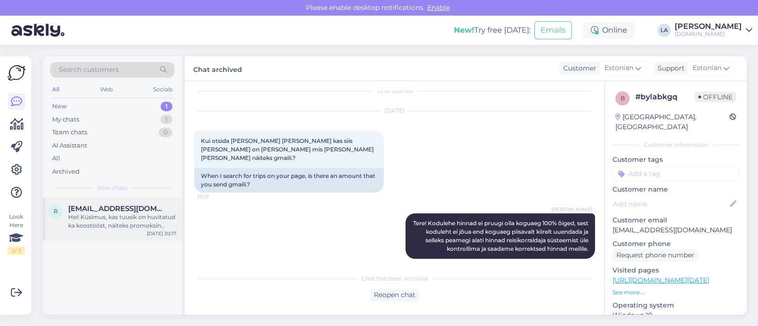
click at [118, 224] on div "Hei! Küsimus, kas tuusik on huvitatud ka koostööst, näiteks promoksin tuusiku p…" at bounding box center [122, 221] width 108 height 17
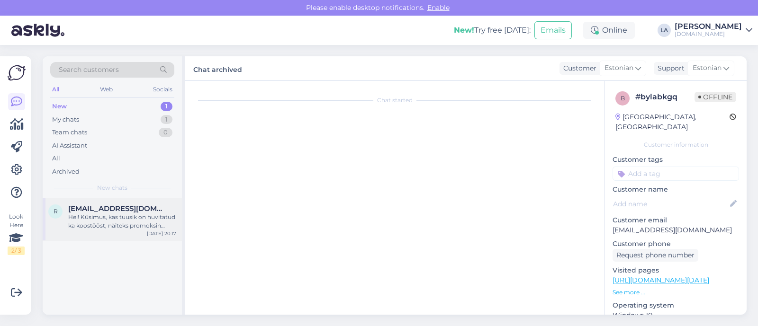
scroll to position [0, 0]
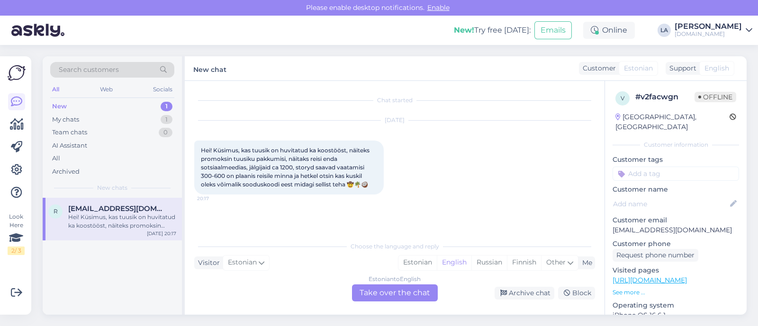
click at [399, 293] on div "Estonian to English Take over the chat" at bounding box center [395, 293] width 86 height 17
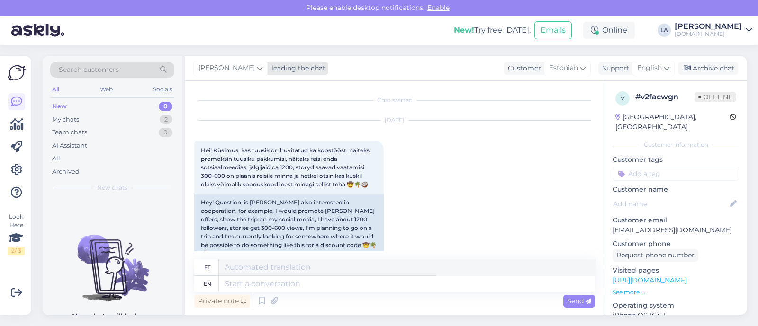
click at [203, 66] on span "[PERSON_NAME]" at bounding box center [226, 68] width 56 height 10
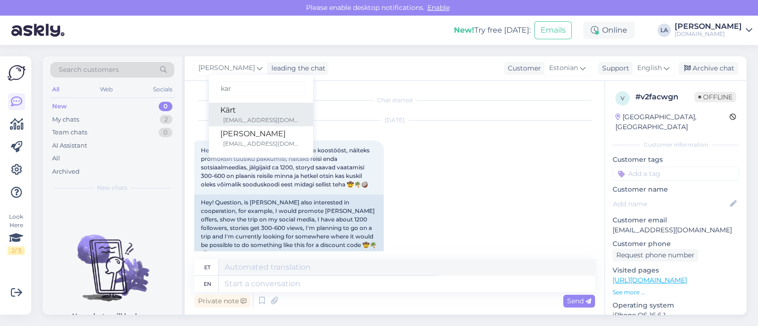
type input "kar"
click at [229, 118] on div "[EMAIL_ADDRESS][DOMAIN_NAME]" at bounding box center [262, 120] width 79 height 9
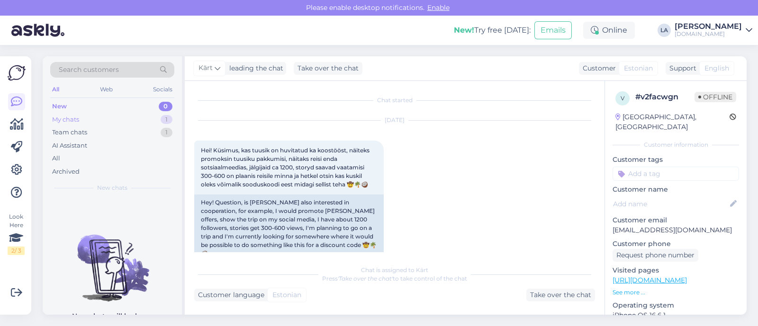
click at [168, 119] on div "1" at bounding box center [167, 119] width 12 height 9
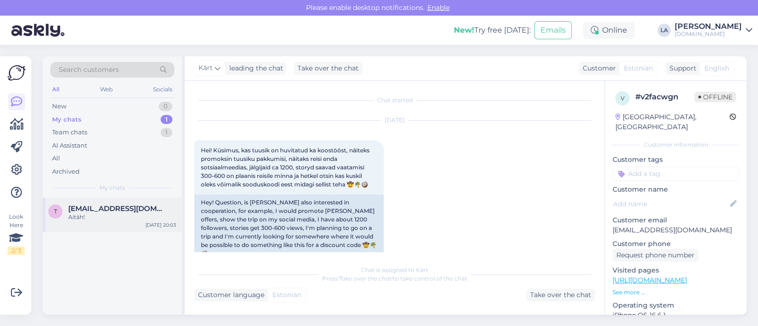
click at [145, 213] on div "Aitäh!" at bounding box center [122, 217] width 108 height 9
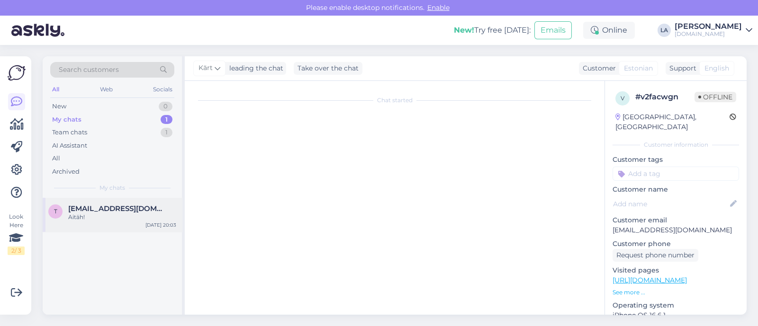
scroll to position [703, 0]
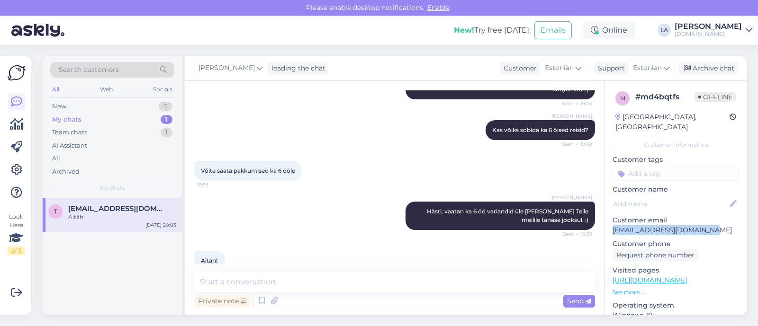
drag, startPoint x: 610, startPoint y: 218, endPoint x: 723, endPoint y: 217, distance: 113.2
click at [756, 217] on div "Search customers All Web Socials New 0 My chats 1 Team chats 1 AI Assistant All…" at bounding box center [397, 185] width 721 height 281
copy p "[EMAIL_ADDRESS][DOMAIN_NAME]"
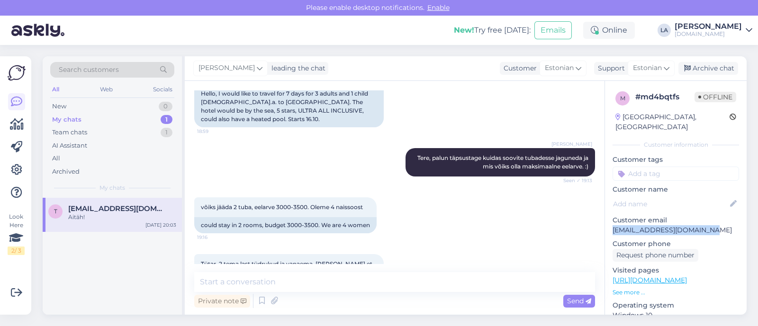
scroll to position [118, 0]
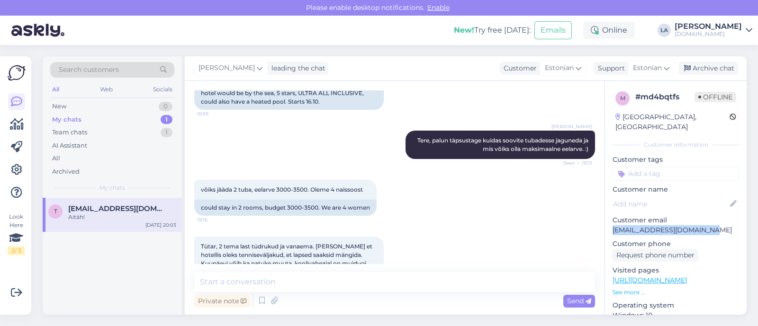
click at [268, 226] on div "Tütar, 2 tema last tüdrukud ja vanaema. [PERSON_NAME] et hotellis oleks tennise…" at bounding box center [394, 284] width 401 height 117
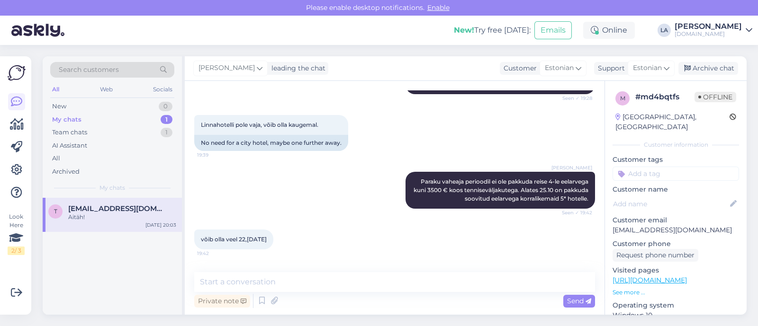
scroll to position [414, 0]
click at [157, 106] on div "New 1" at bounding box center [112, 106] width 124 height 13
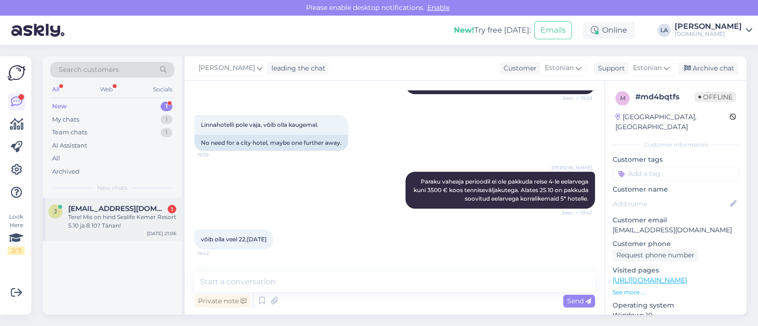
click at [92, 228] on div "Tere! Mis on hind Sealife Kemer Resort 5.10 ja 8.10? Tänan!" at bounding box center [122, 221] width 108 height 17
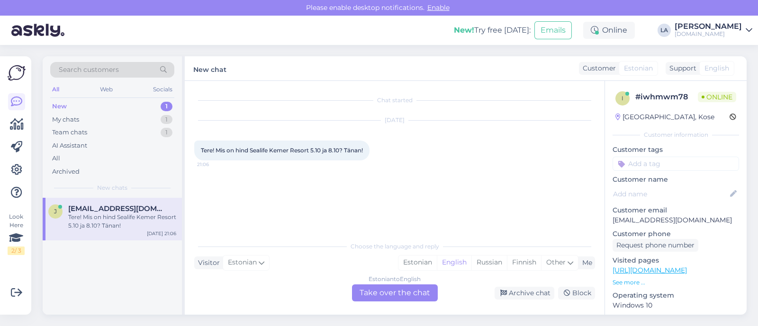
click at [379, 296] on div "Estonian to English Take over the chat" at bounding box center [395, 293] width 86 height 17
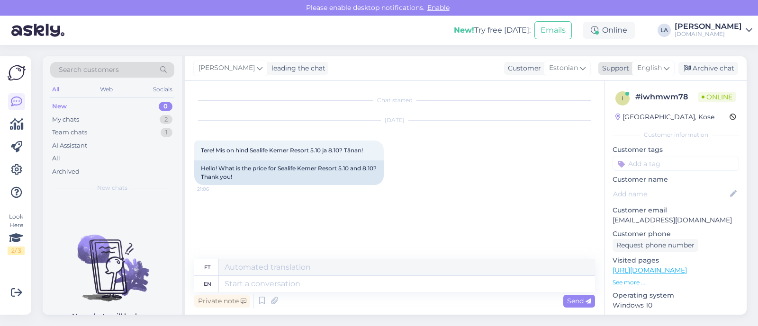
click at [658, 68] on span "English" at bounding box center [649, 68] width 25 height 10
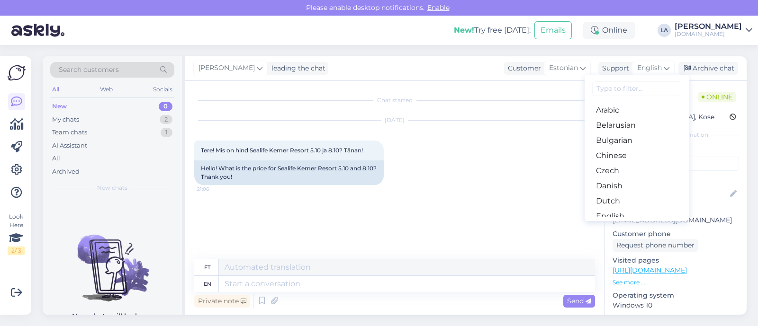
drag, startPoint x: 620, startPoint y: 186, endPoint x: 588, endPoint y: 202, distance: 36.2
click at [620, 224] on link "Estonian" at bounding box center [637, 231] width 104 height 15
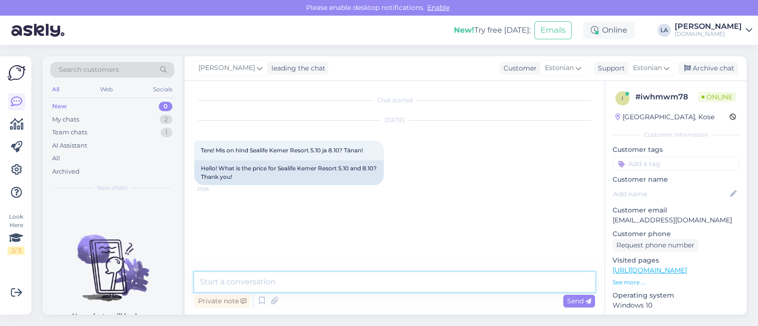
click at [327, 276] on textarea at bounding box center [394, 282] width 401 height 20
type textarea "Tere! Täpsustage palun mitu reisijat on."
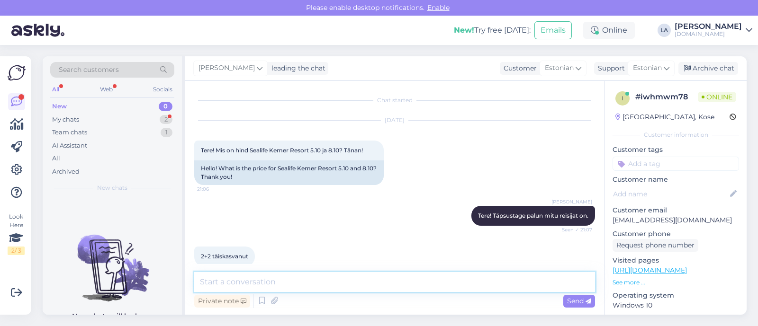
scroll to position [13, 0]
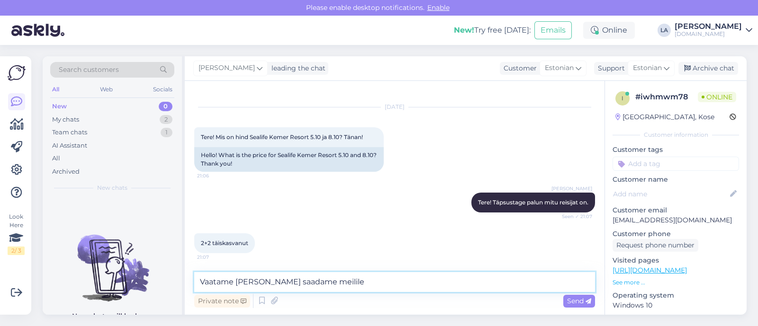
type textarea "Vaatame [PERSON_NAME] saadame meilile."
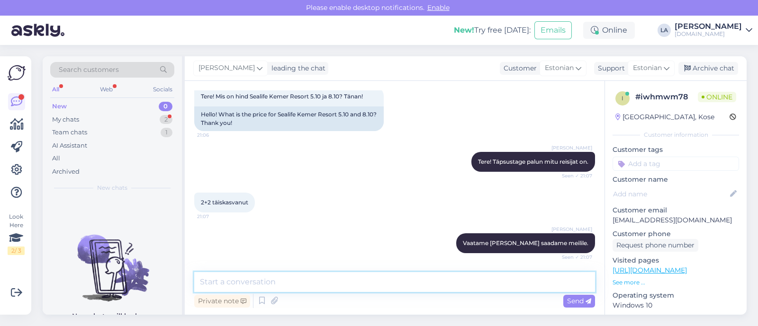
scroll to position [94, 0]
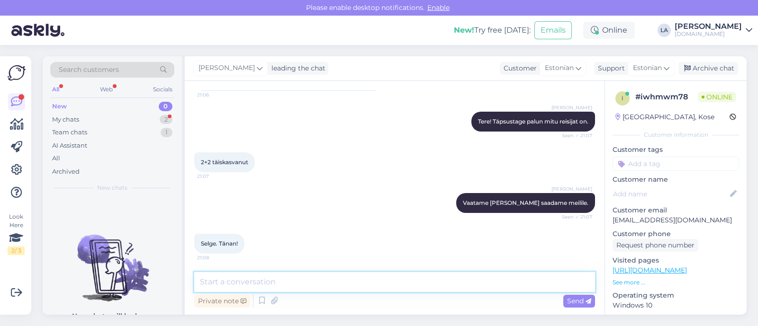
drag, startPoint x: 207, startPoint y: 280, endPoint x: 173, endPoint y: 142, distance: 142.4
click at [206, 280] on textarea at bounding box center [394, 282] width 401 height 20
click at [166, 117] on div "2" at bounding box center [166, 119] width 13 height 9
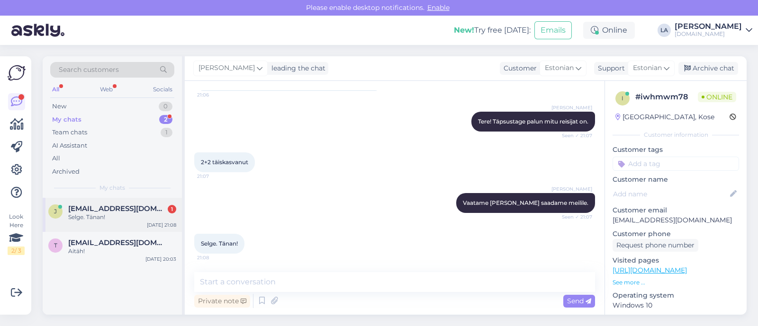
click at [116, 202] on div "j [EMAIL_ADDRESS][DOMAIN_NAME] 1 Selge. Tänan! [DATE] 21:08" at bounding box center [112, 215] width 139 height 34
click at [129, 251] on div "Aitäh!" at bounding box center [122, 251] width 108 height 9
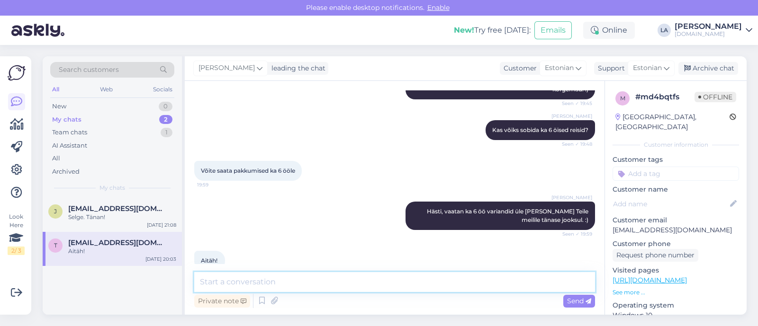
click at [273, 286] on textarea at bounding box center [394, 282] width 401 height 20
type textarea "Pakkumised saadetud. :)"
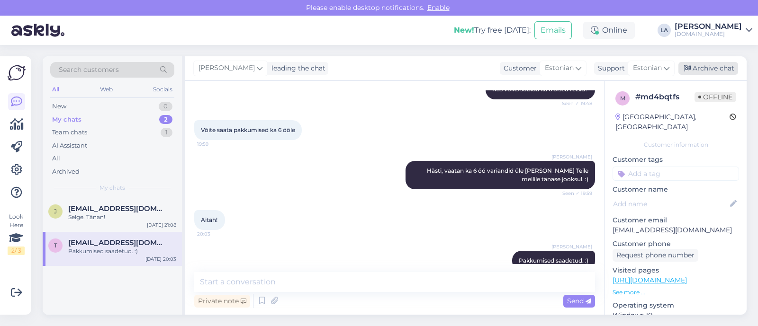
click at [711, 67] on div "Archive chat" at bounding box center [708, 68] width 60 height 13
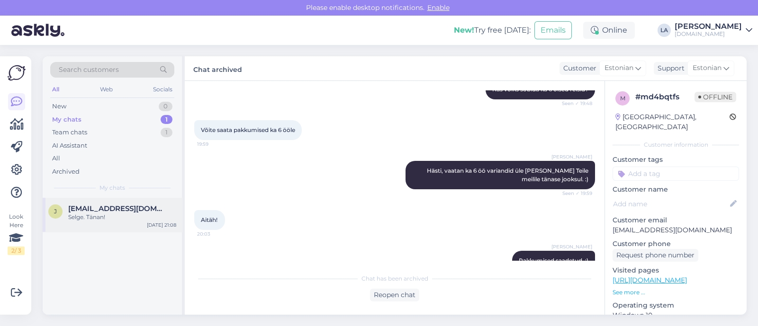
click at [122, 216] on div "Selge. Tänan!" at bounding box center [122, 217] width 108 height 9
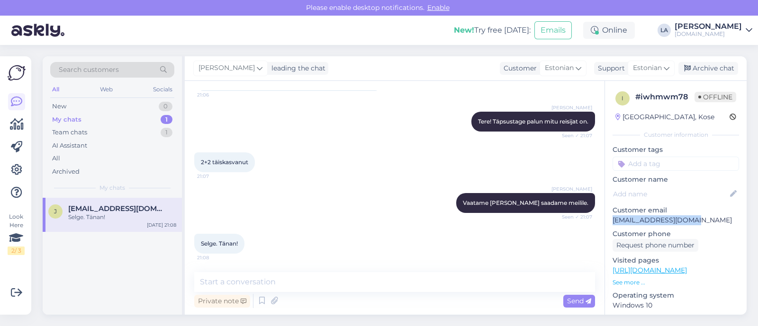
drag, startPoint x: 613, startPoint y: 219, endPoint x: 704, endPoint y: 219, distance: 91.4
click at [704, 219] on p "[EMAIL_ADDRESS][DOMAIN_NAME]" at bounding box center [676, 221] width 126 height 10
copy p "[EMAIL_ADDRESS][DOMAIN_NAME]"
click at [286, 282] on textarea at bounding box center [394, 282] width 401 height 20
type textarea "[PERSON_NAME]."
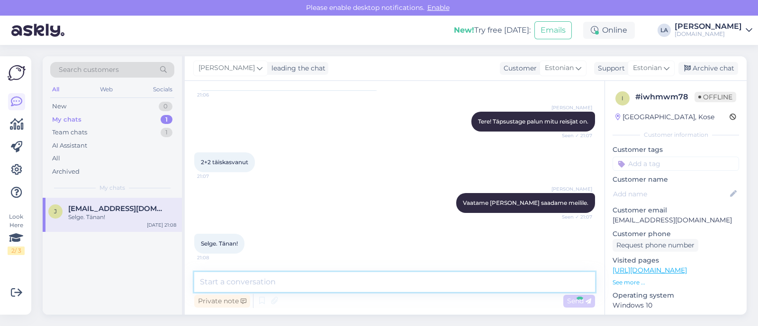
scroll to position [135, 0]
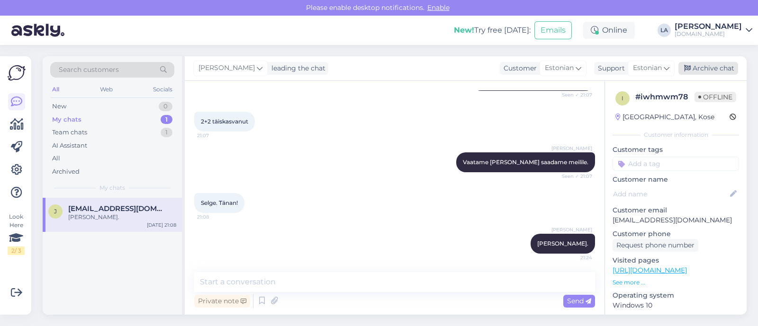
click at [715, 71] on div "Archive chat" at bounding box center [708, 68] width 60 height 13
